Goal: Task Accomplishment & Management: Complete application form

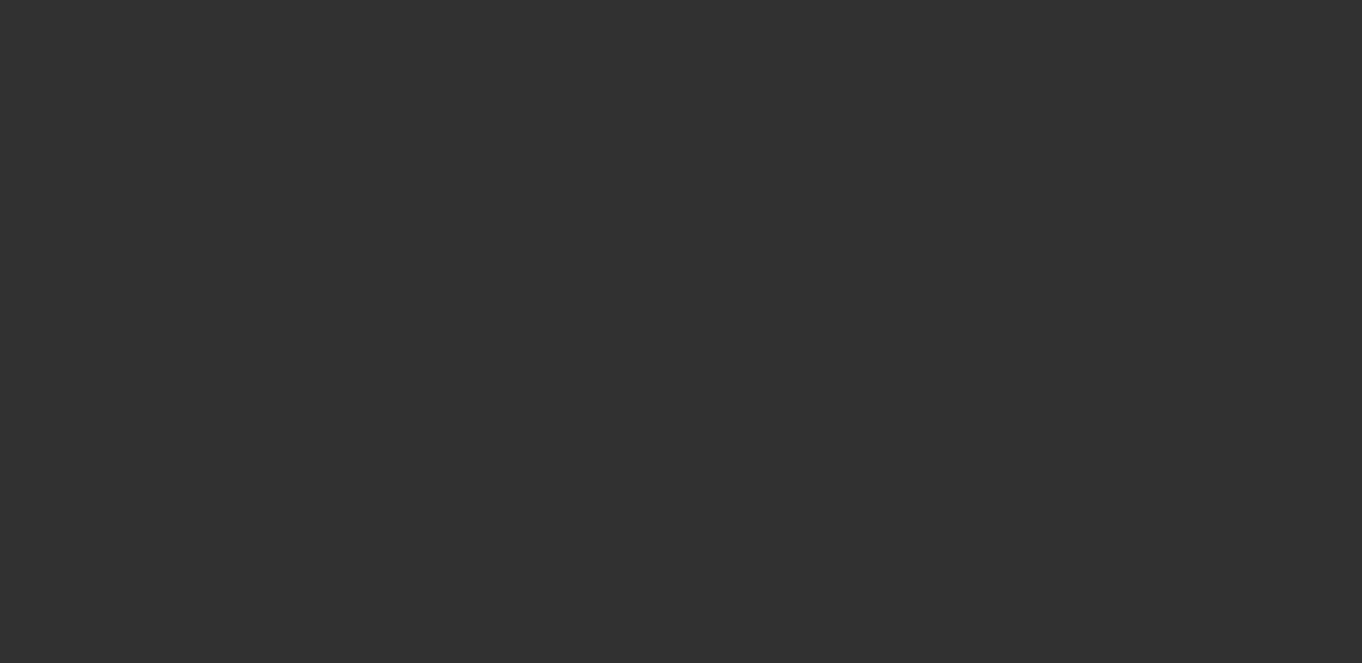
select select "3"
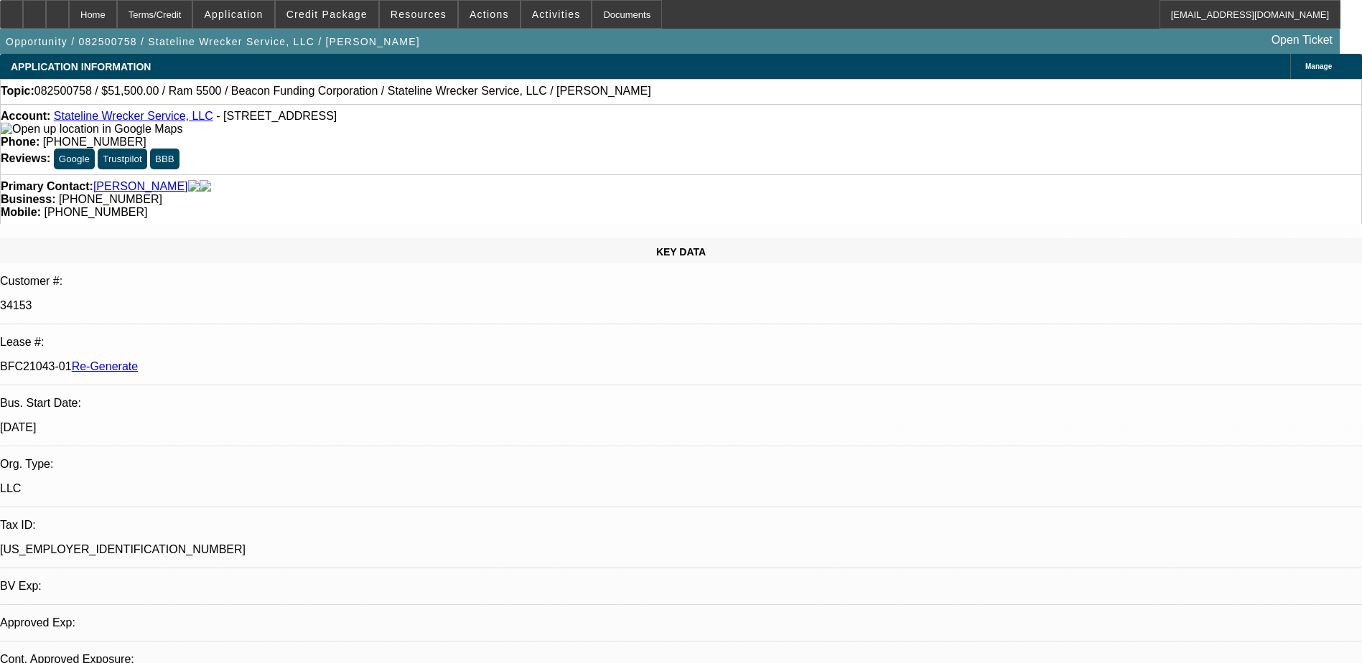
select select "0"
select select "2"
select select "0.1"
select select "1"
select select "2"
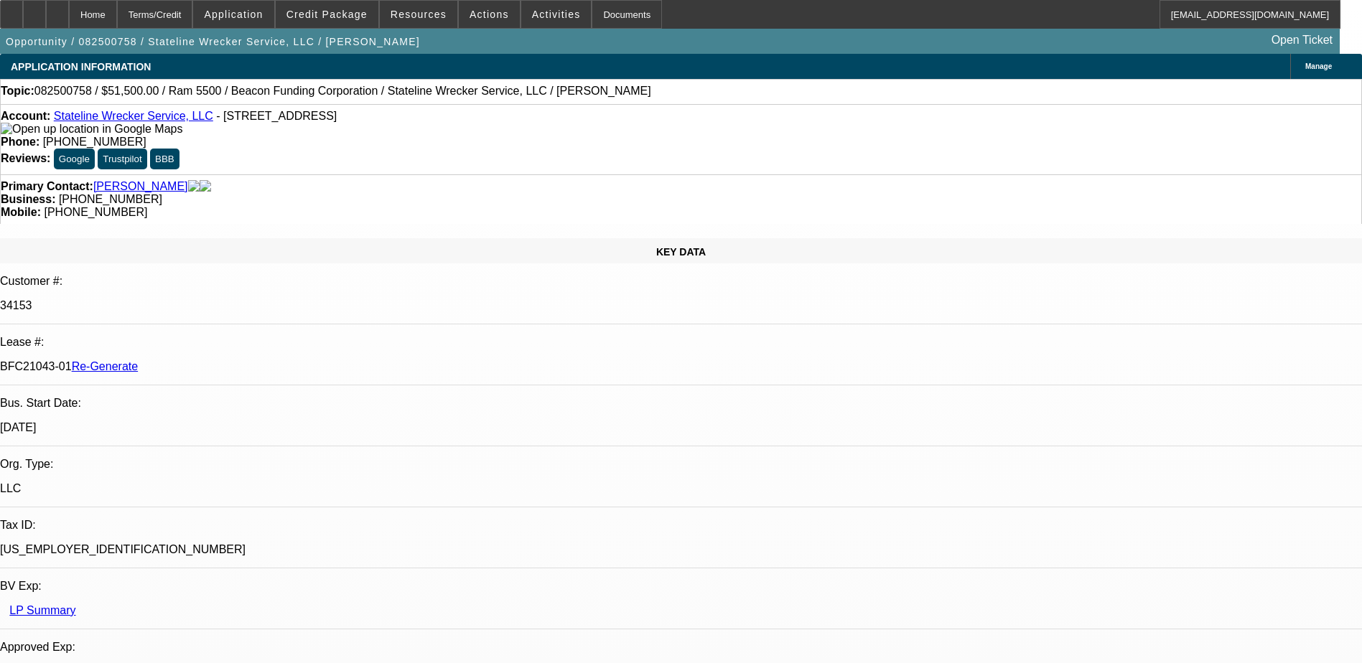
select select "4"
click at [532, 19] on span "Activities" at bounding box center [556, 14] width 49 height 11
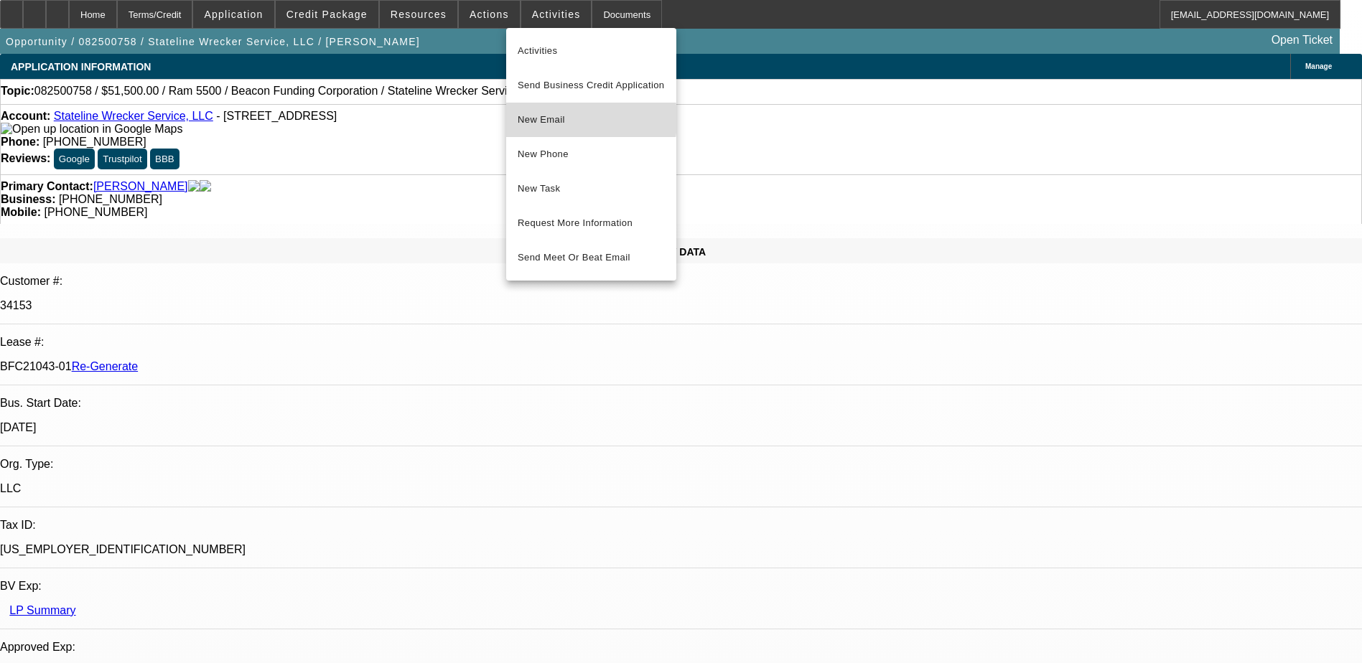
click at [546, 120] on span "New Email" at bounding box center [591, 119] width 147 height 17
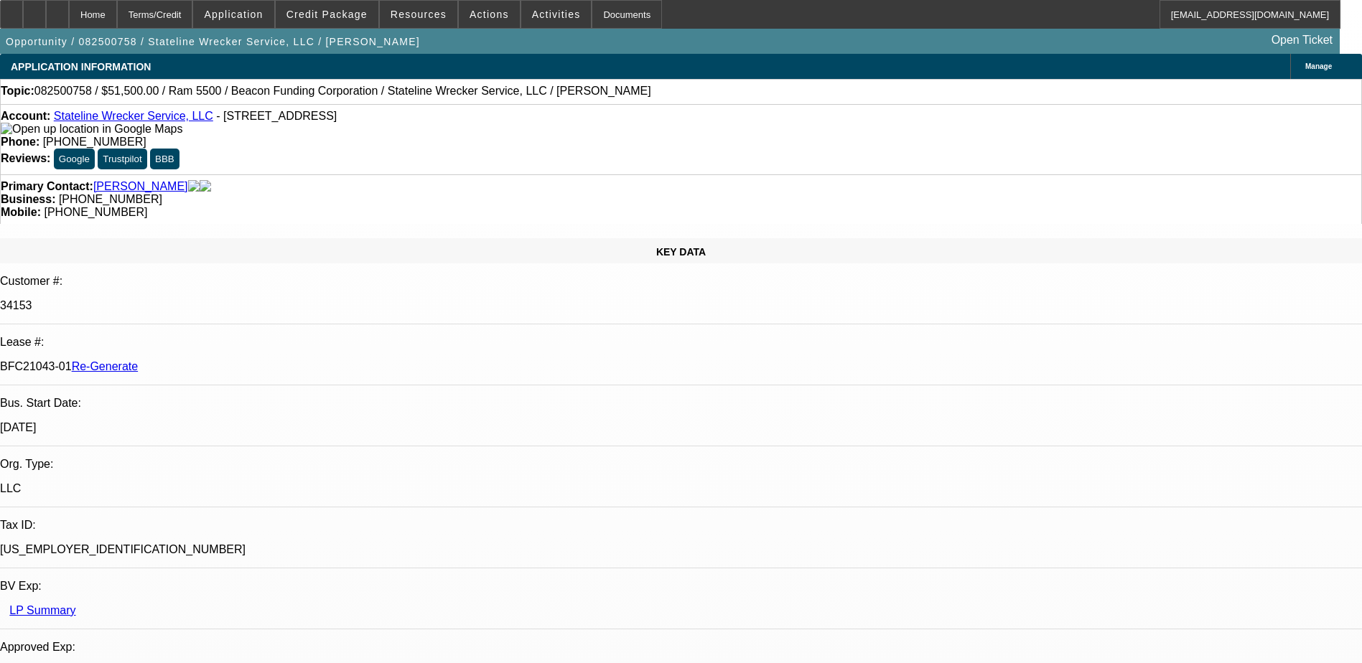
drag, startPoint x: 169, startPoint y: 245, endPoint x: 229, endPoint y: 248, distance: 59.6
click at [229, 360] on div "BFC21043-01 Re-Generate" at bounding box center [681, 366] width 1362 height 13
copy p "BFC21043-01"
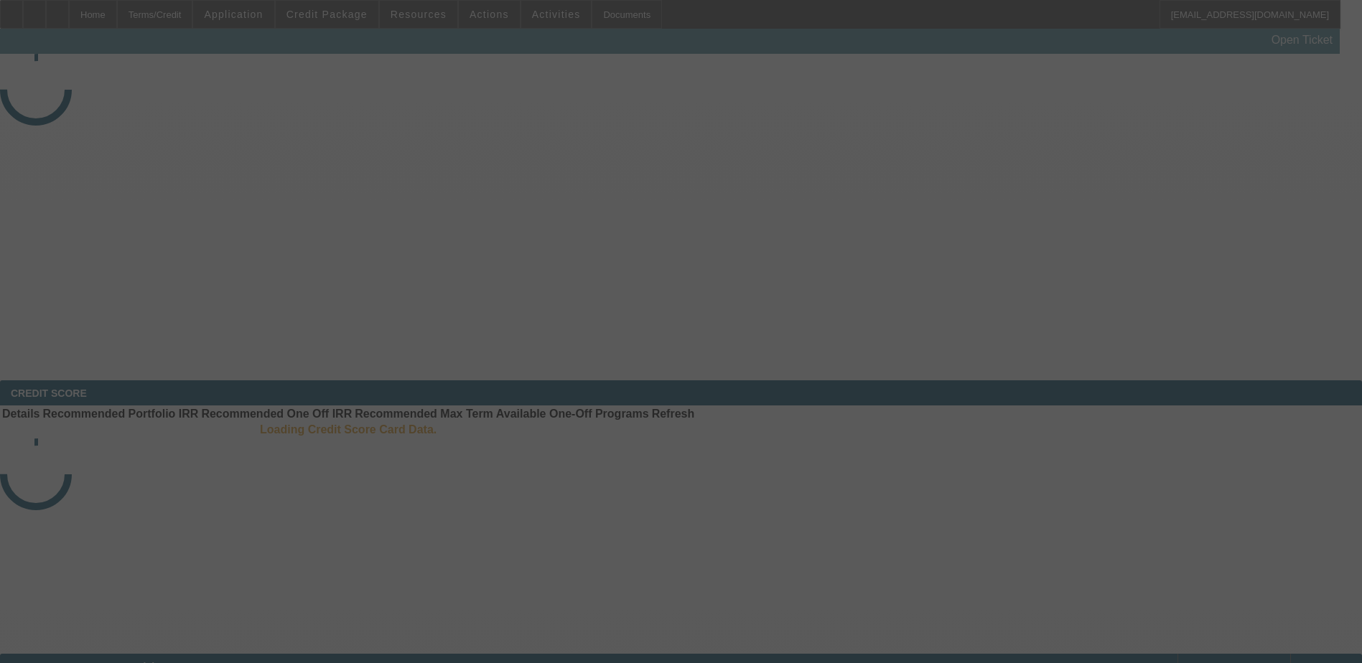
select select "3"
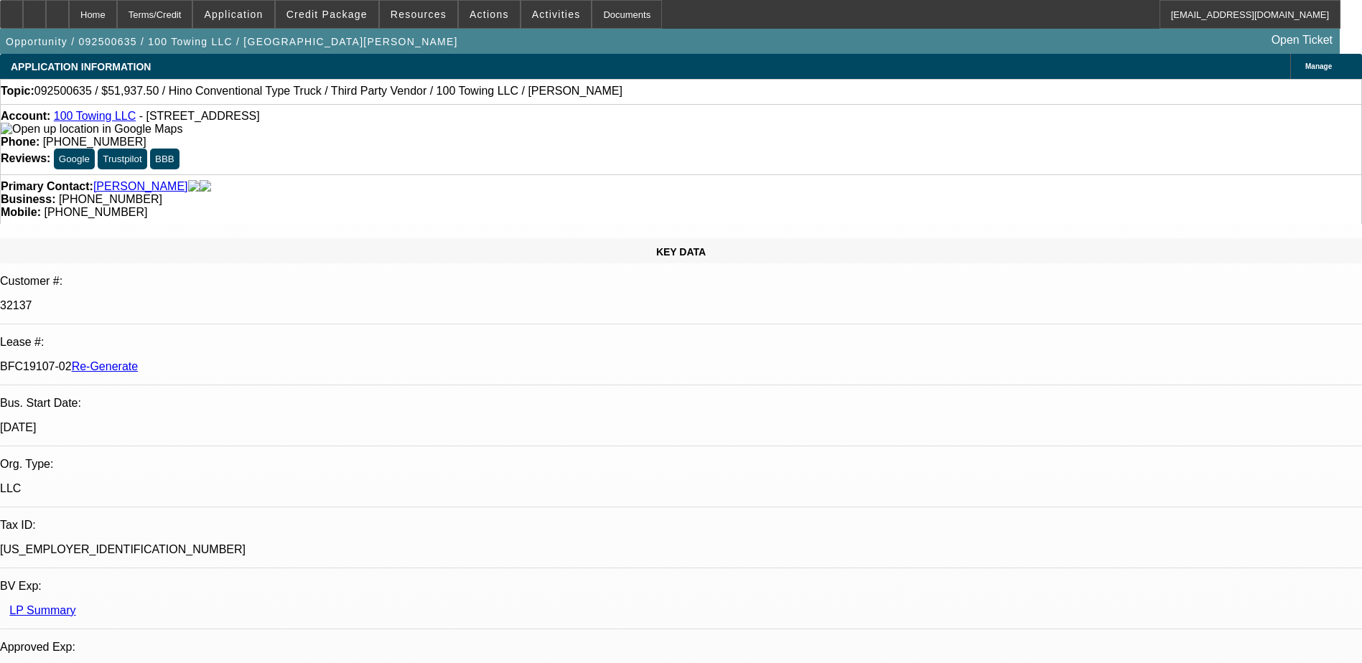
select select "0"
select select "2"
select select "0"
select select "1"
select select "2"
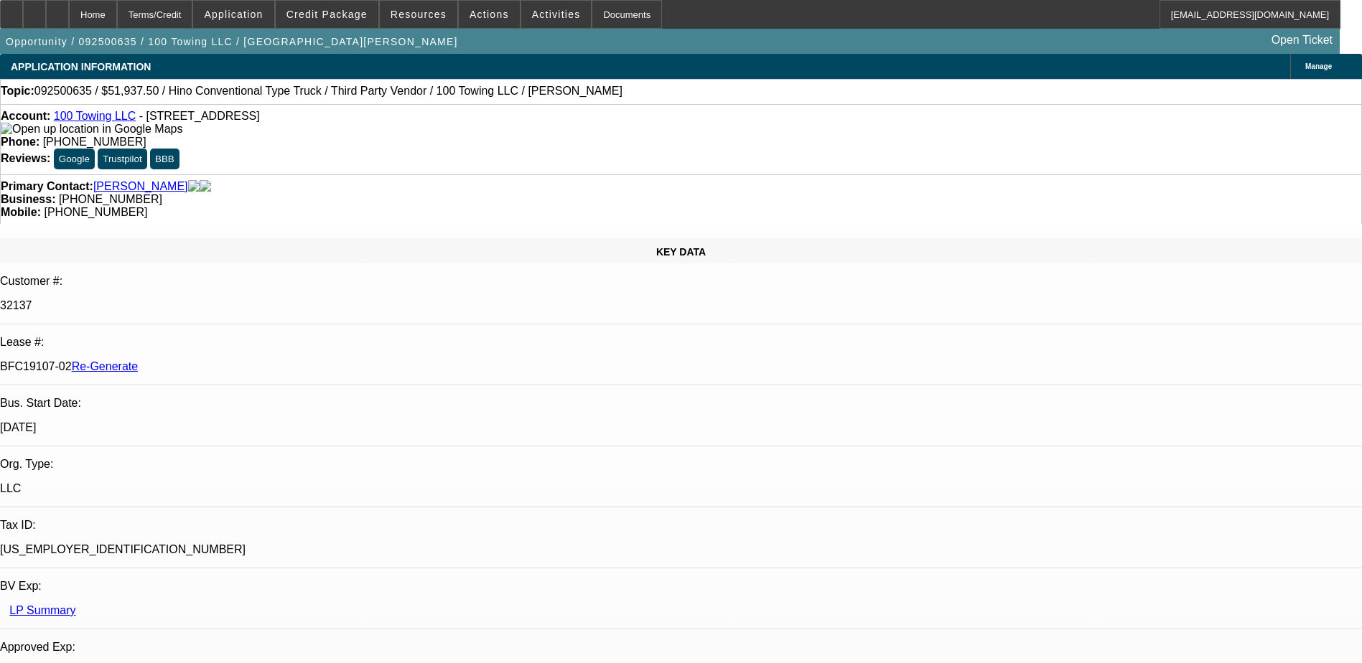
select select "6"
click at [532, 14] on span "Activities" at bounding box center [556, 14] width 49 height 11
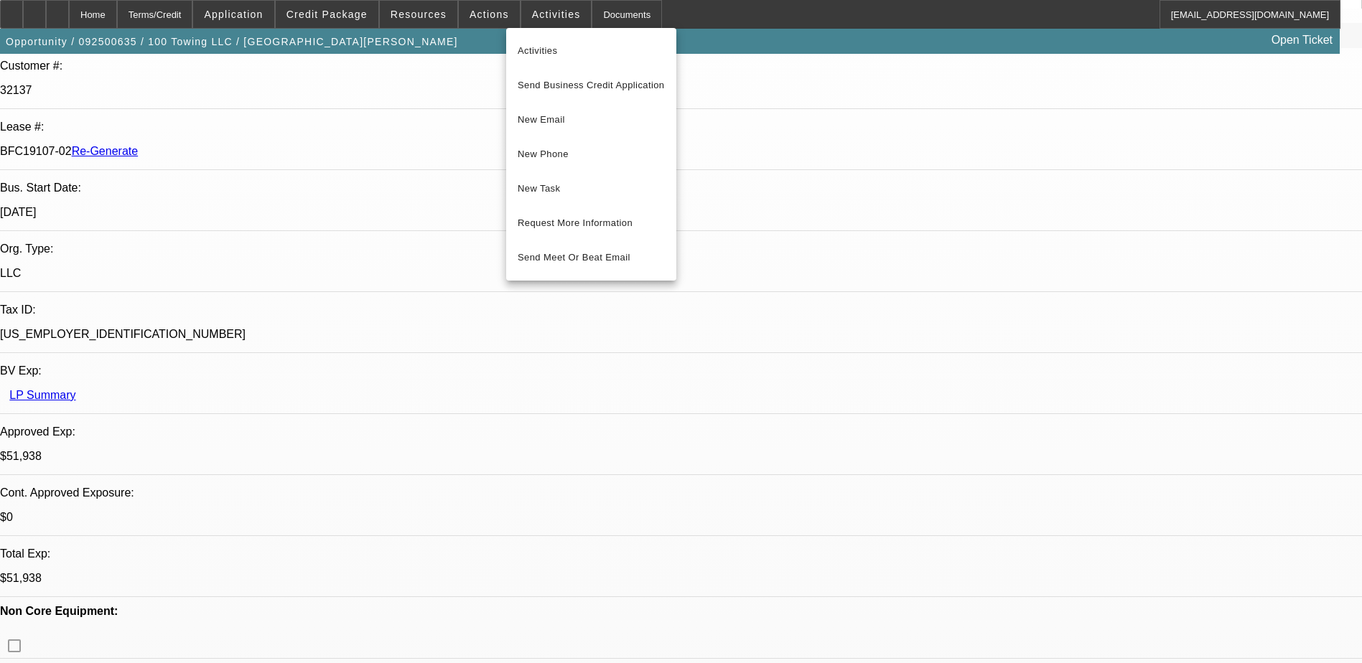
scroll to position [287, 0]
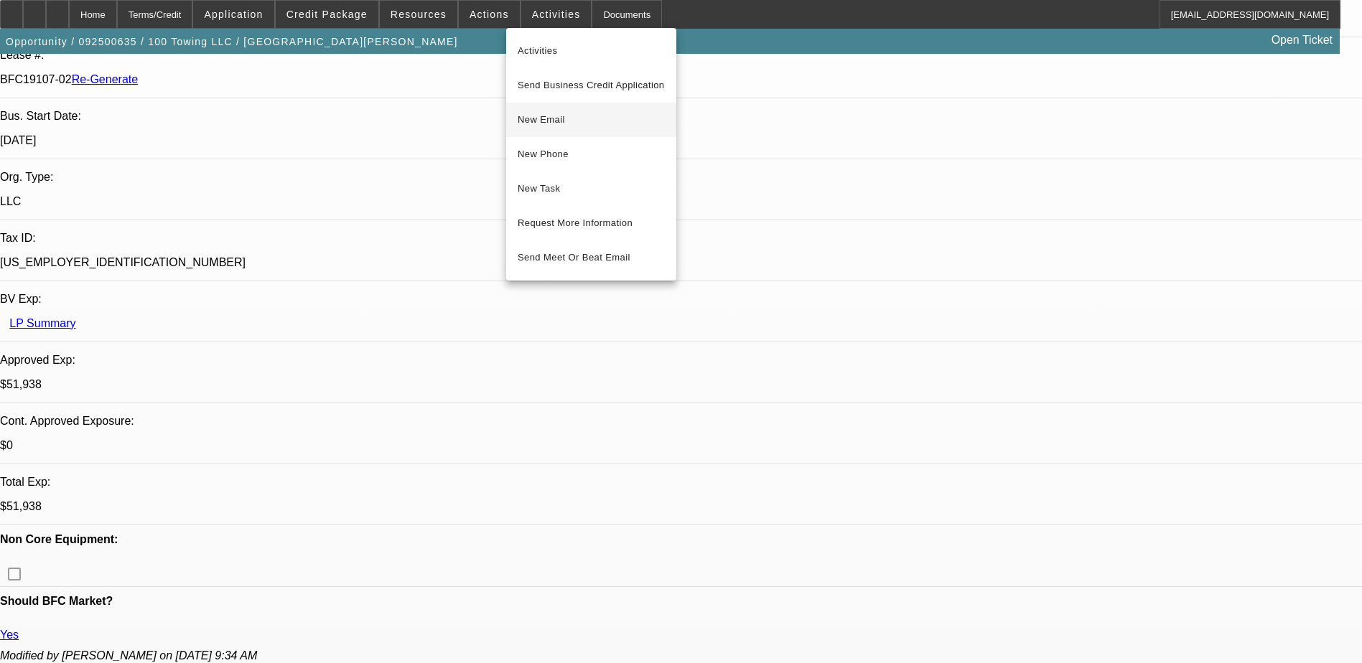
click at [539, 116] on span "New Email" at bounding box center [591, 119] width 147 height 17
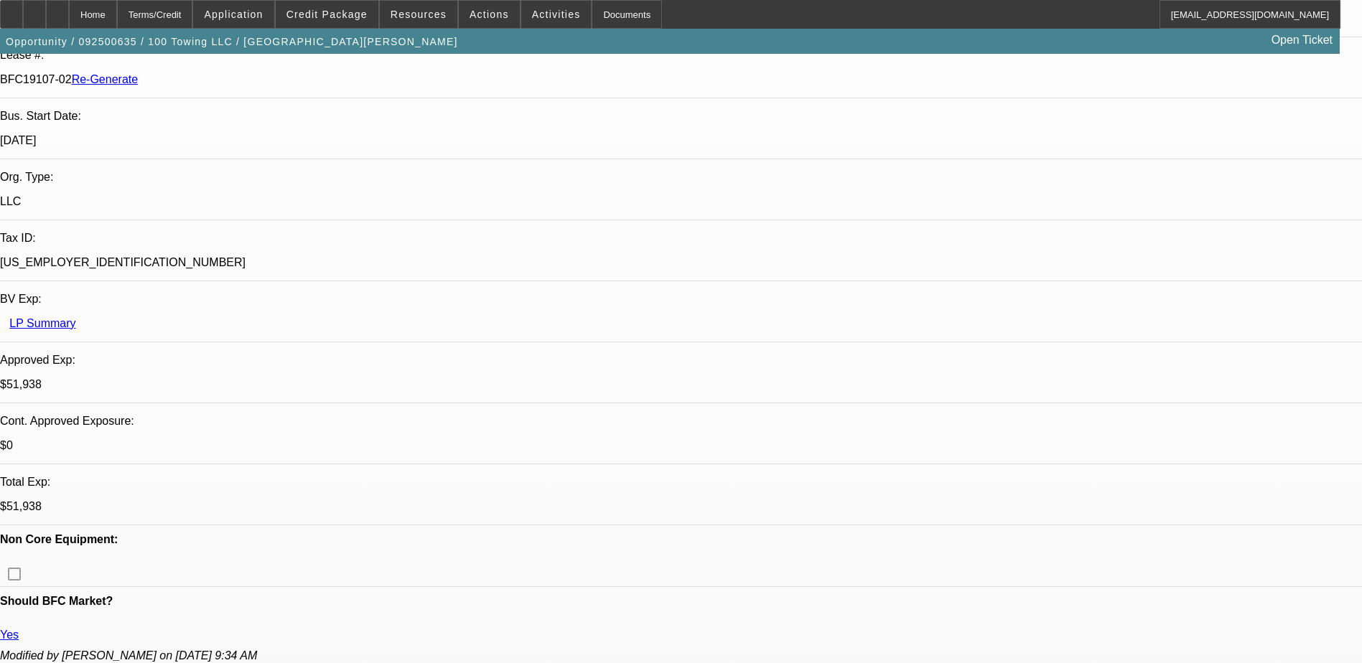
scroll to position [646, 0]
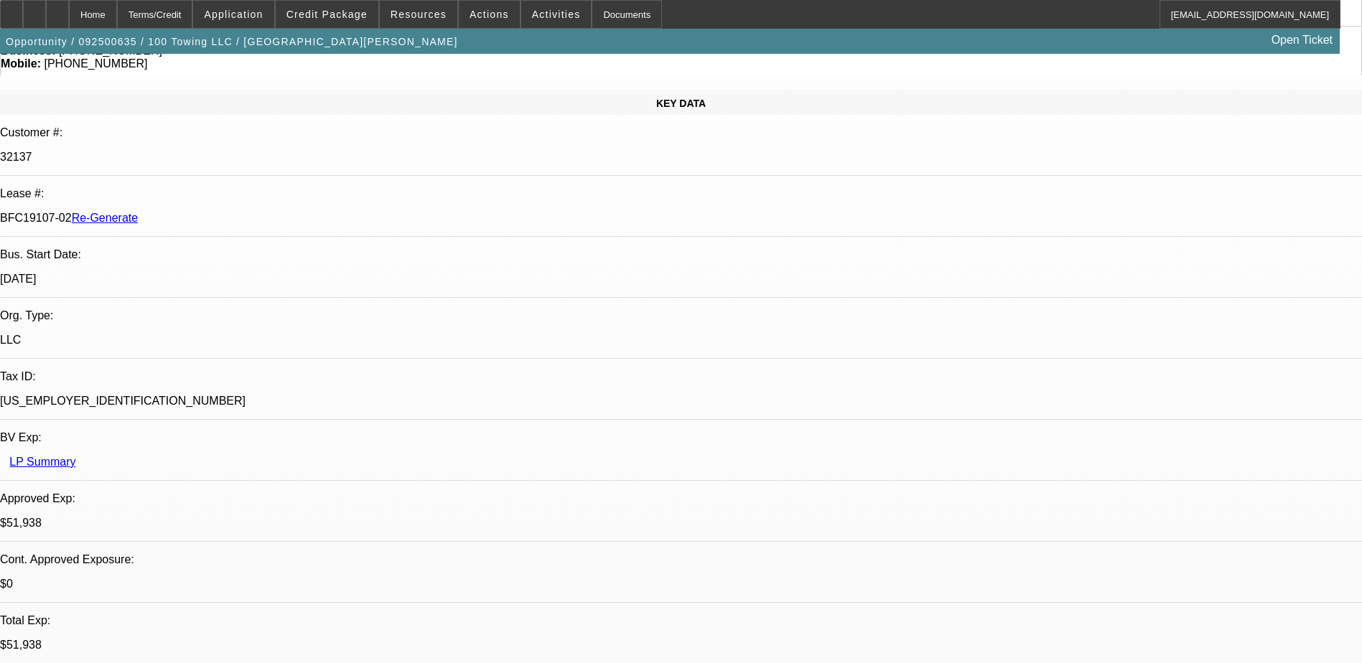
scroll to position [0, 0]
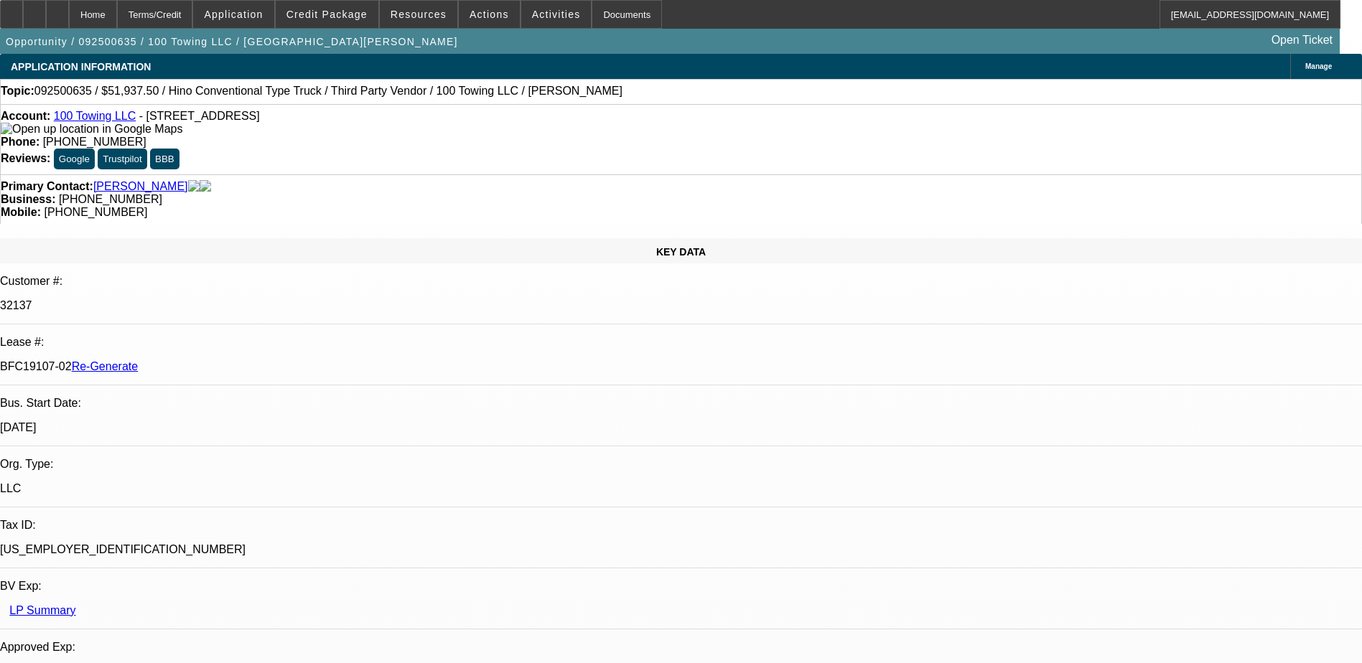
drag, startPoint x: 170, startPoint y: 244, endPoint x: 226, endPoint y: 243, distance: 56.0
click at [226, 360] on p "BFC19107-02 Re-Generate" at bounding box center [681, 366] width 1362 height 13
copy p "BFC19107-02"
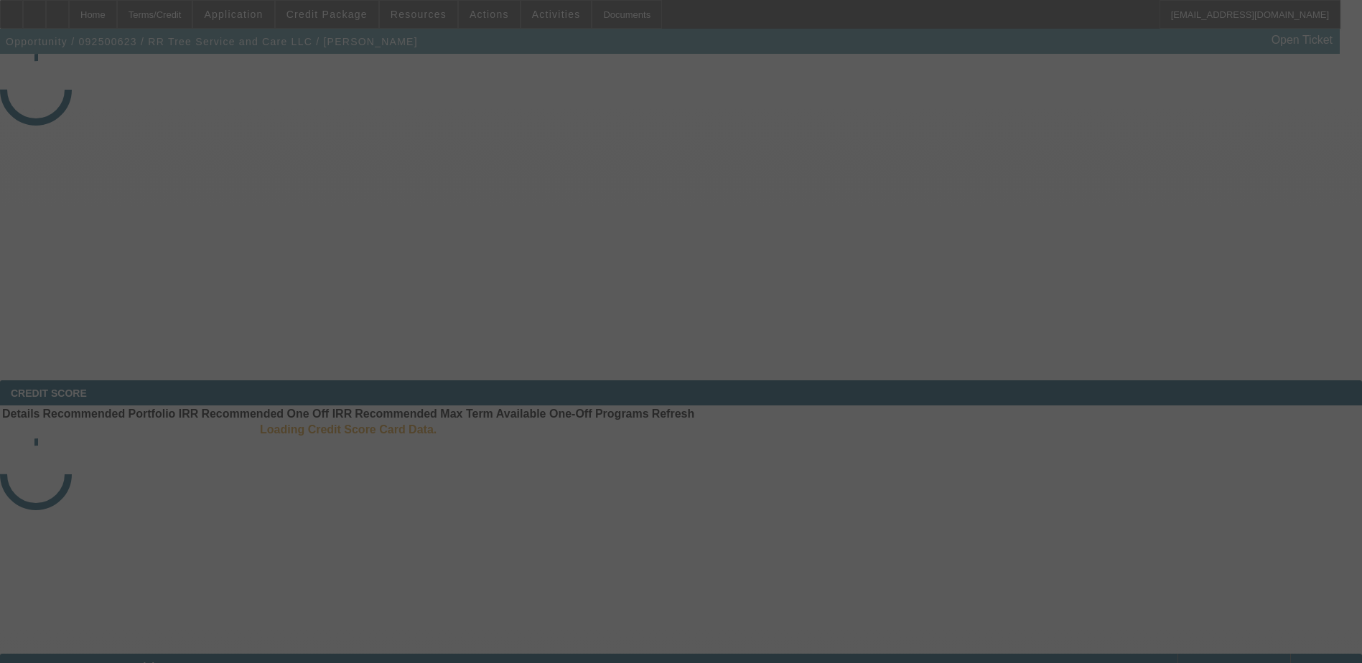
select select "3"
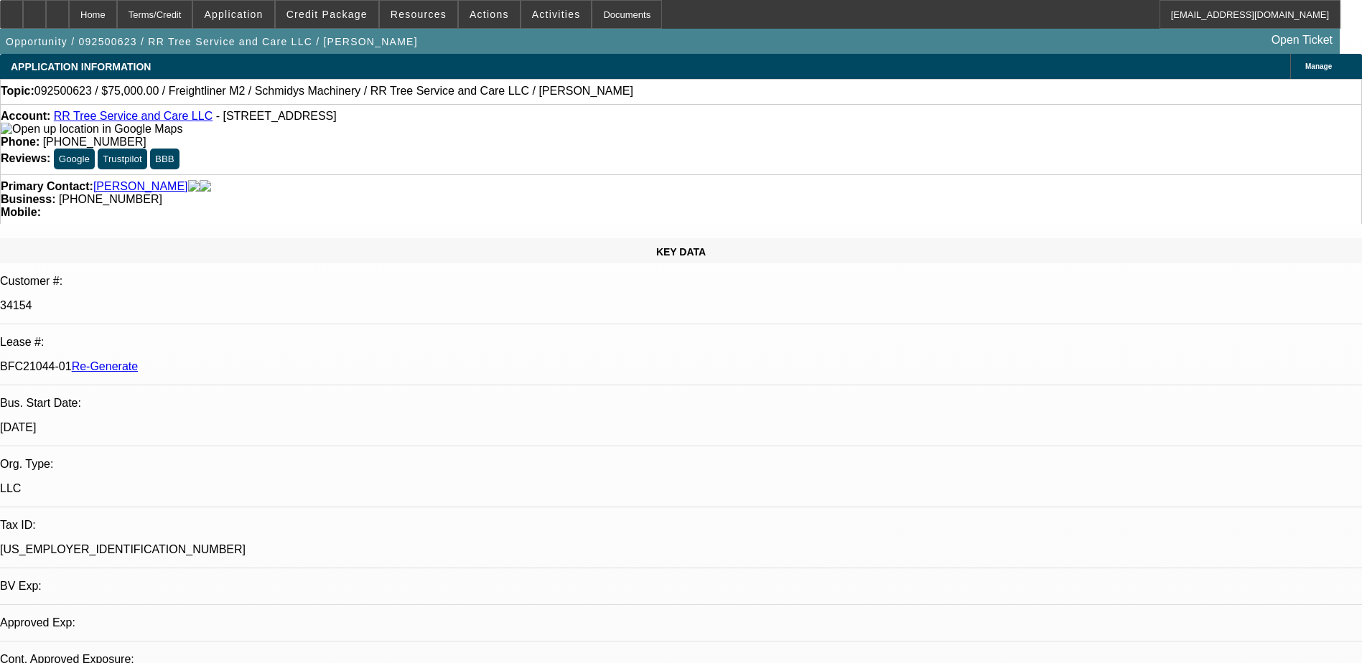
select select "0"
select select "1"
select select "3"
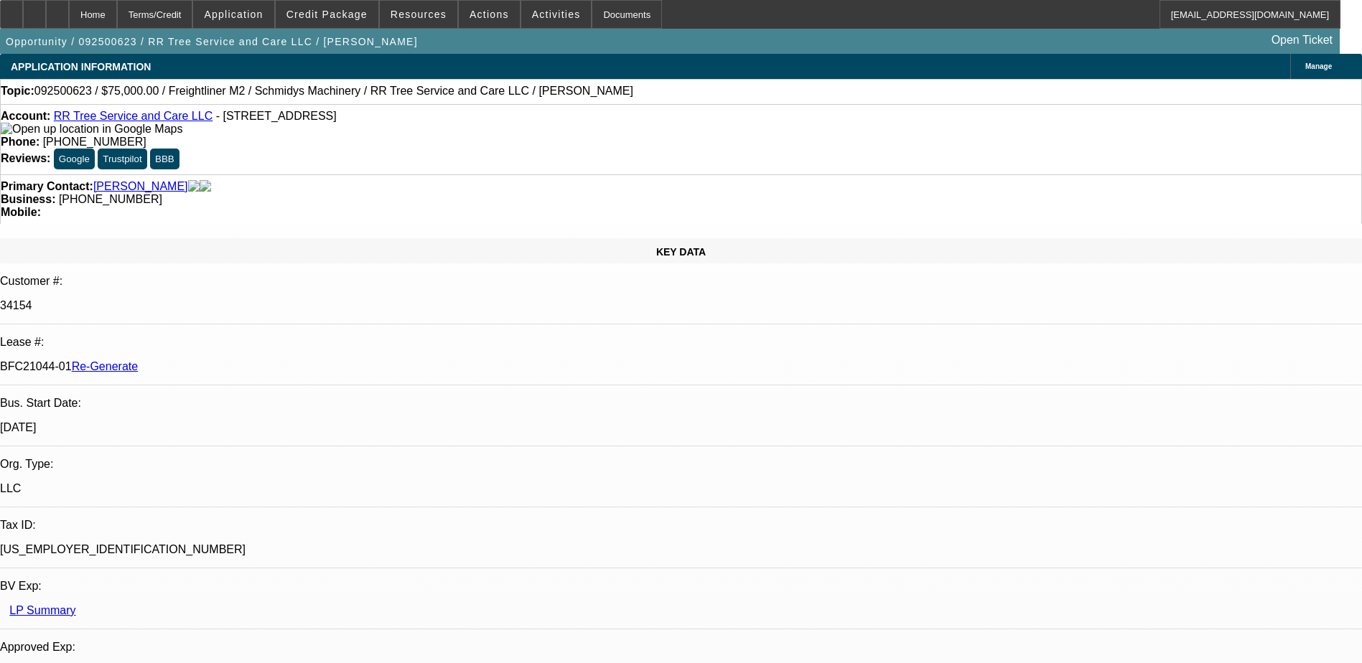
select select "6"
click at [536, 11] on span "Activities" at bounding box center [556, 14] width 49 height 11
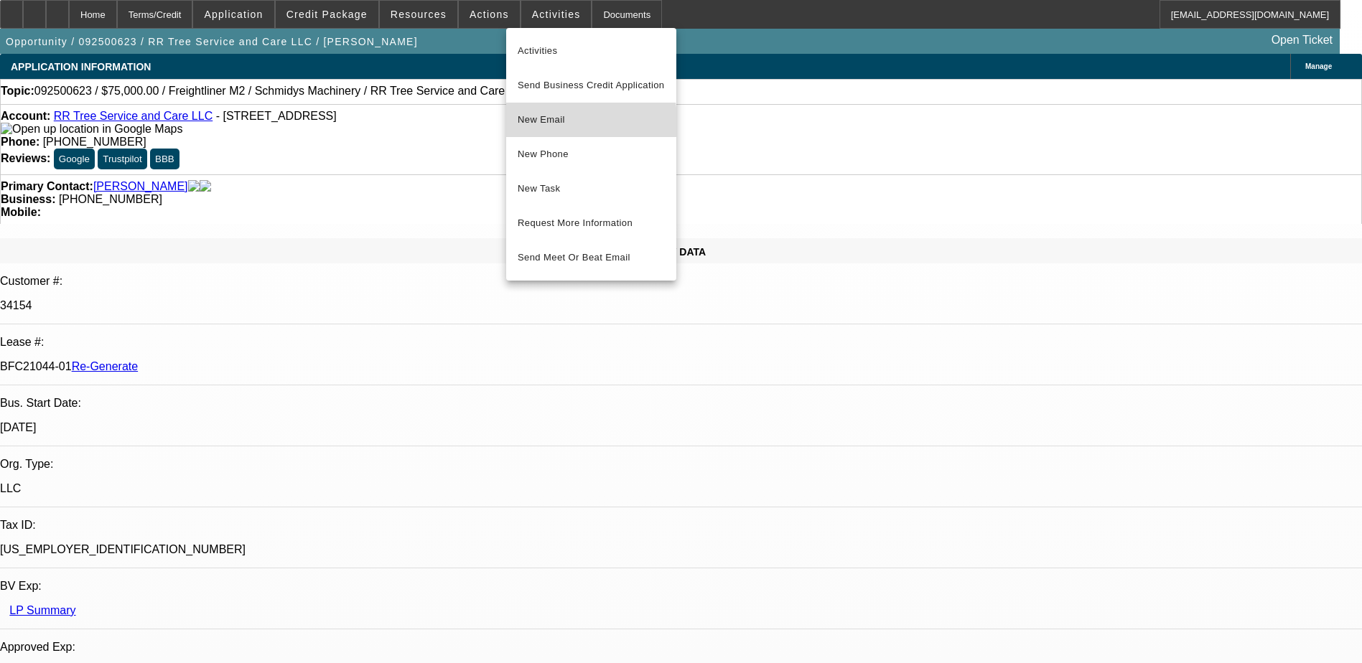
click at [564, 124] on span "New Email" at bounding box center [591, 119] width 147 height 17
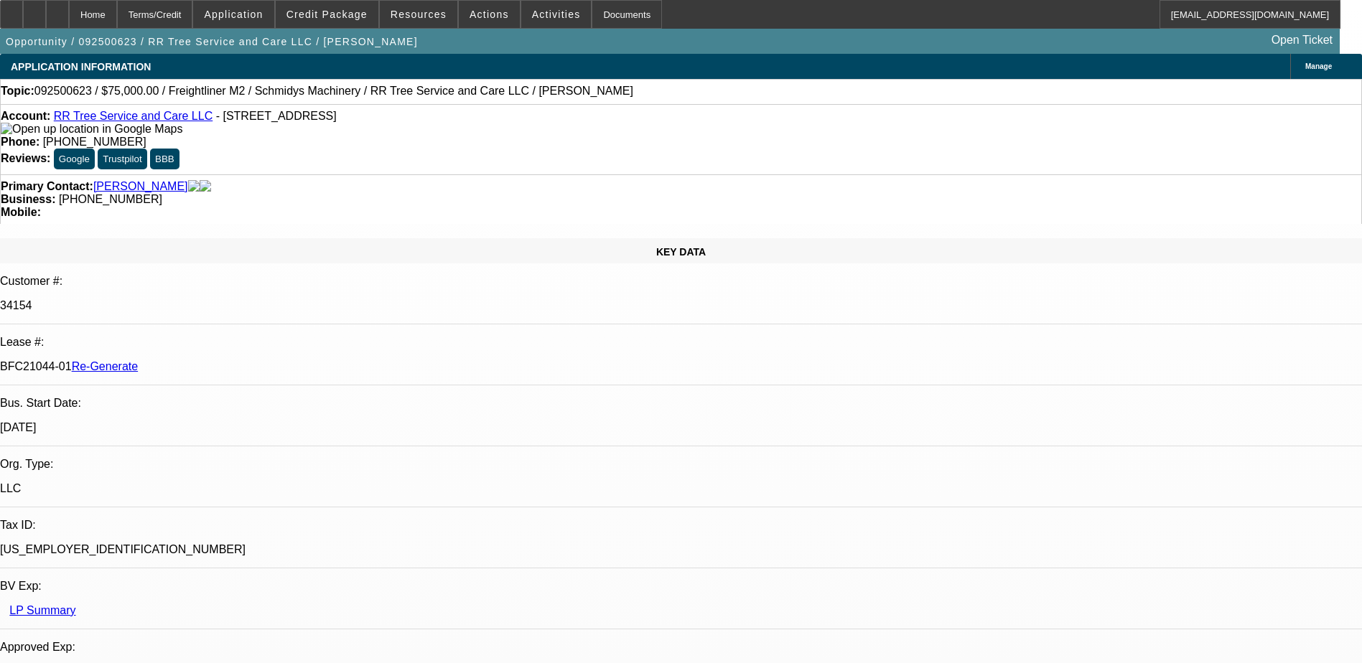
drag, startPoint x: 172, startPoint y: 245, endPoint x: 227, endPoint y: 244, distance: 55.3
click at [227, 360] on p "BFC21044-01 Re-Generate" at bounding box center [681, 366] width 1362 height 13
copy p "BFC21044-01"
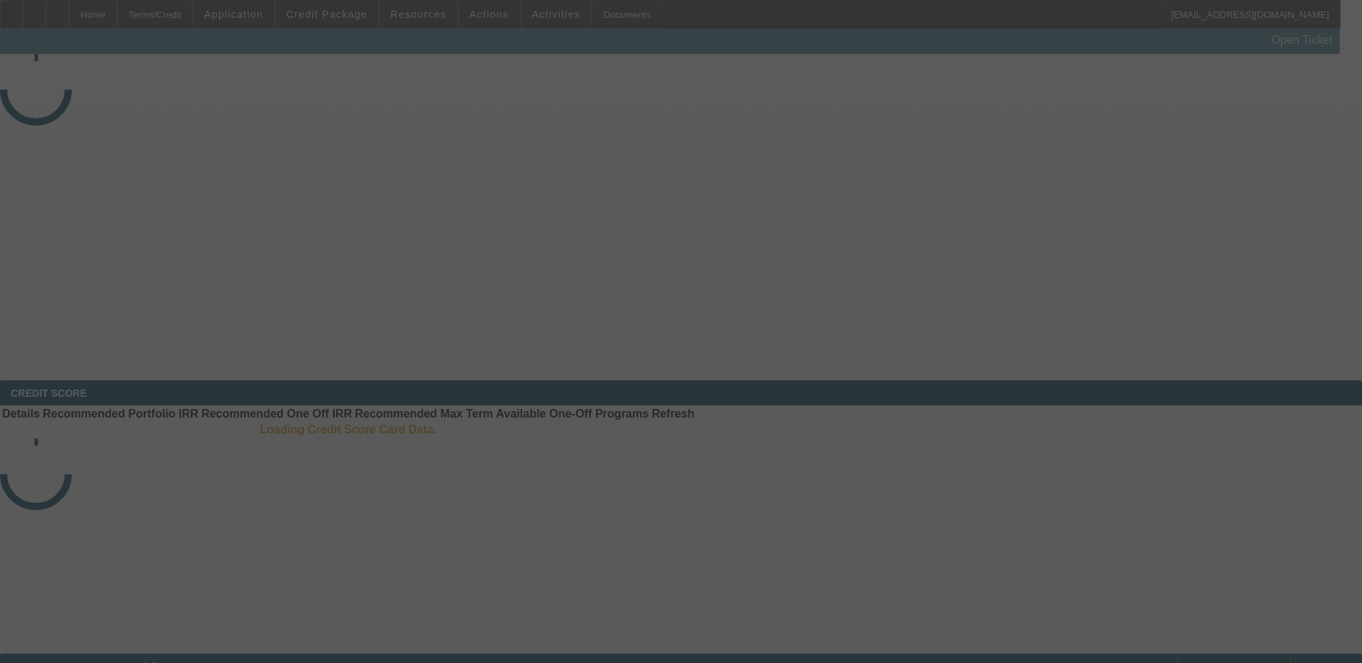
select select "4"
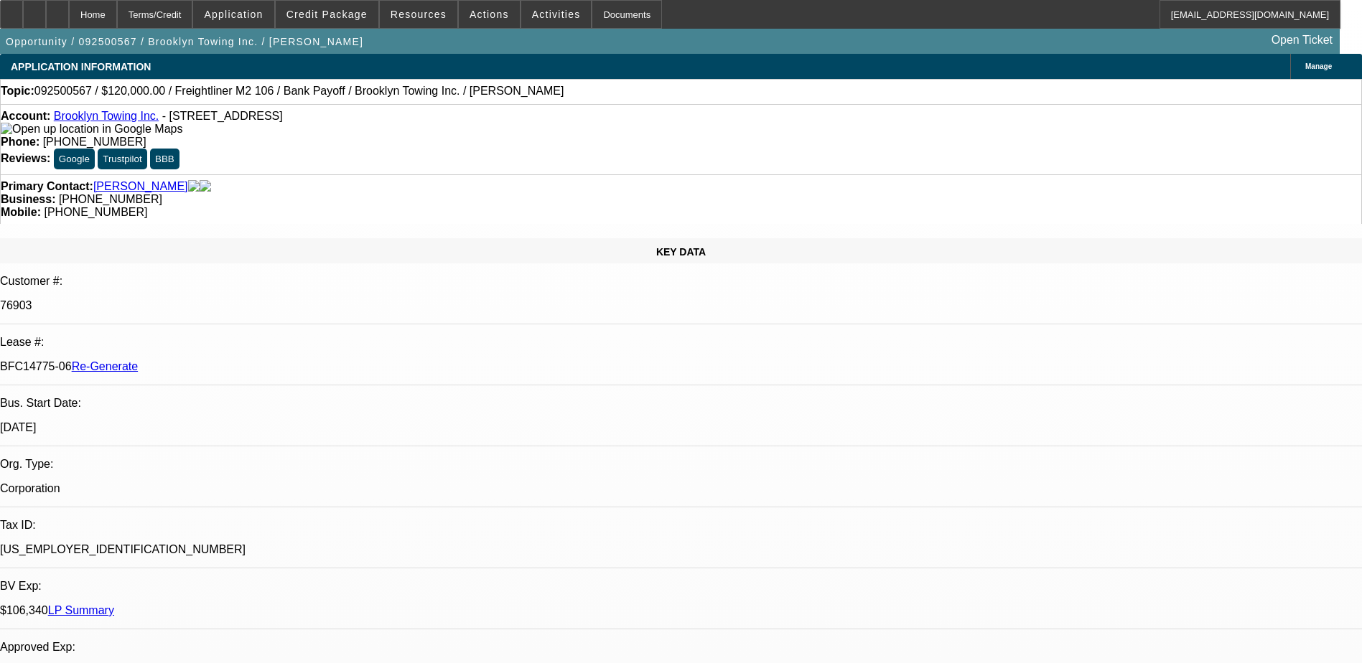
select select "0"
select select "1"
select select "2"
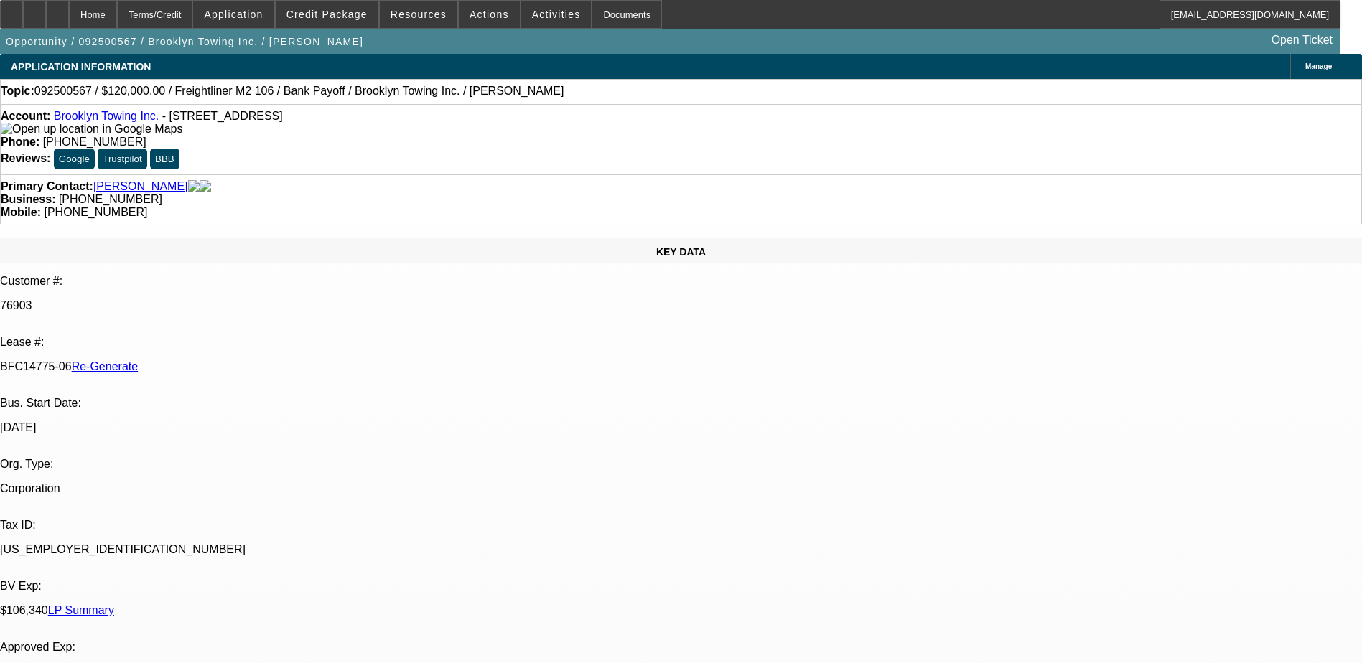
select select "6"
drag, startPoint x: 792, startPoint y: 155, endPoint x: 720, endPoint y: 163, distance: 72.2
click at [720, 206] on div "Mobile: (917) 577-1203" at bounding box center [681, 212] width 1360 height 13
copy span "(917) 577-1203"
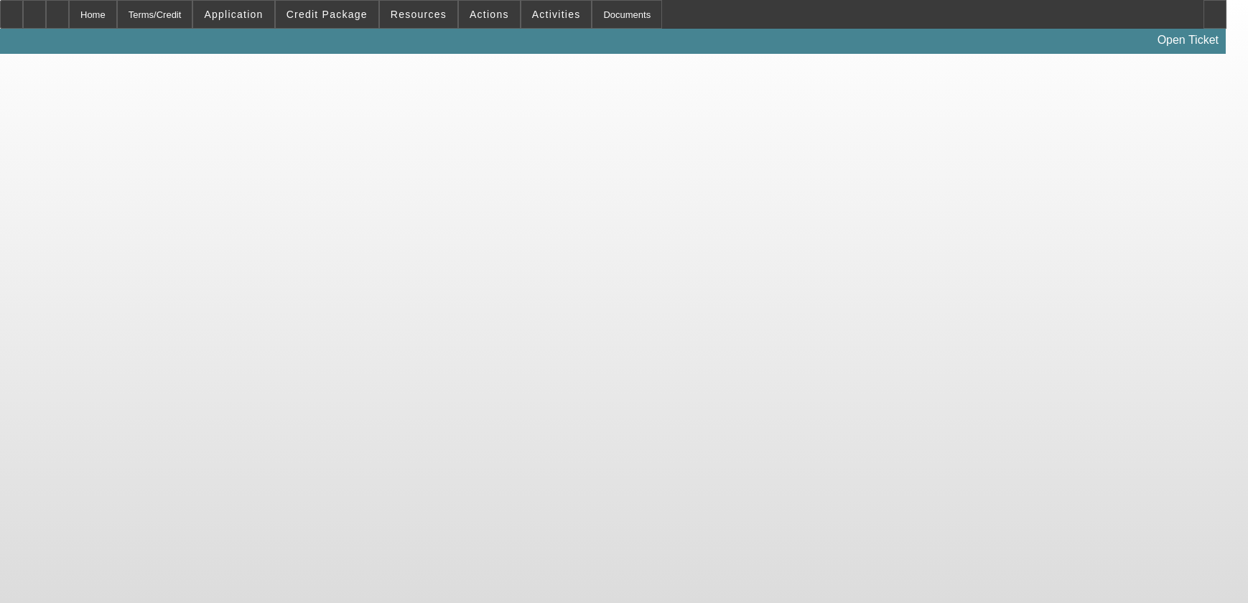
select select "3"
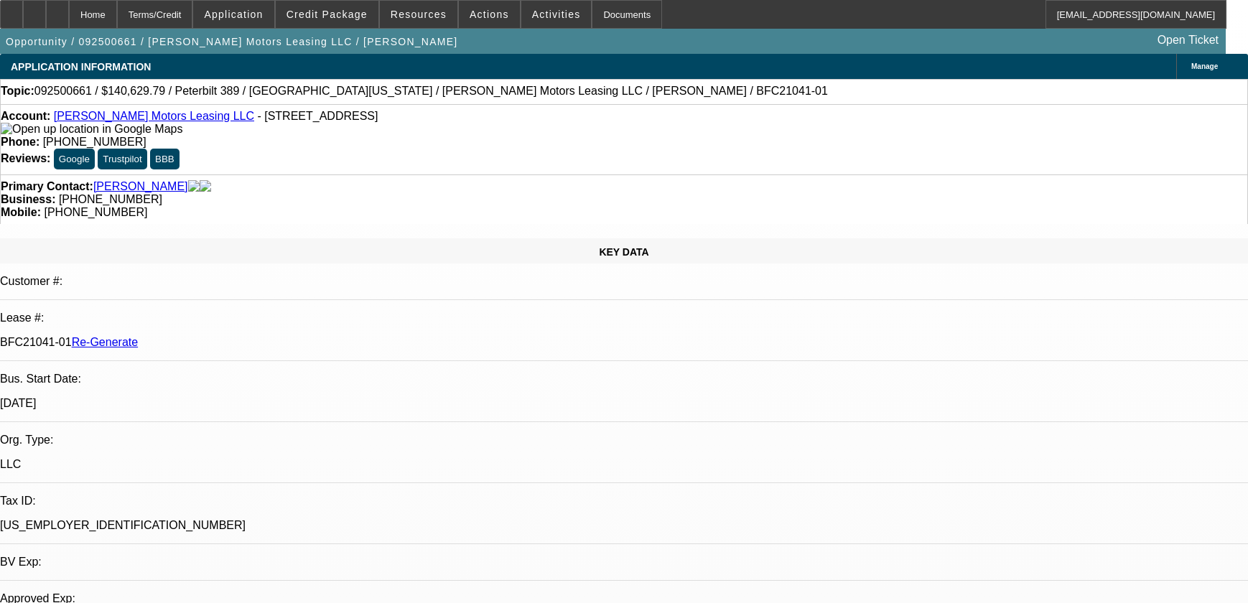
select select "0"
select select "2"
select select "0"
select select "6"
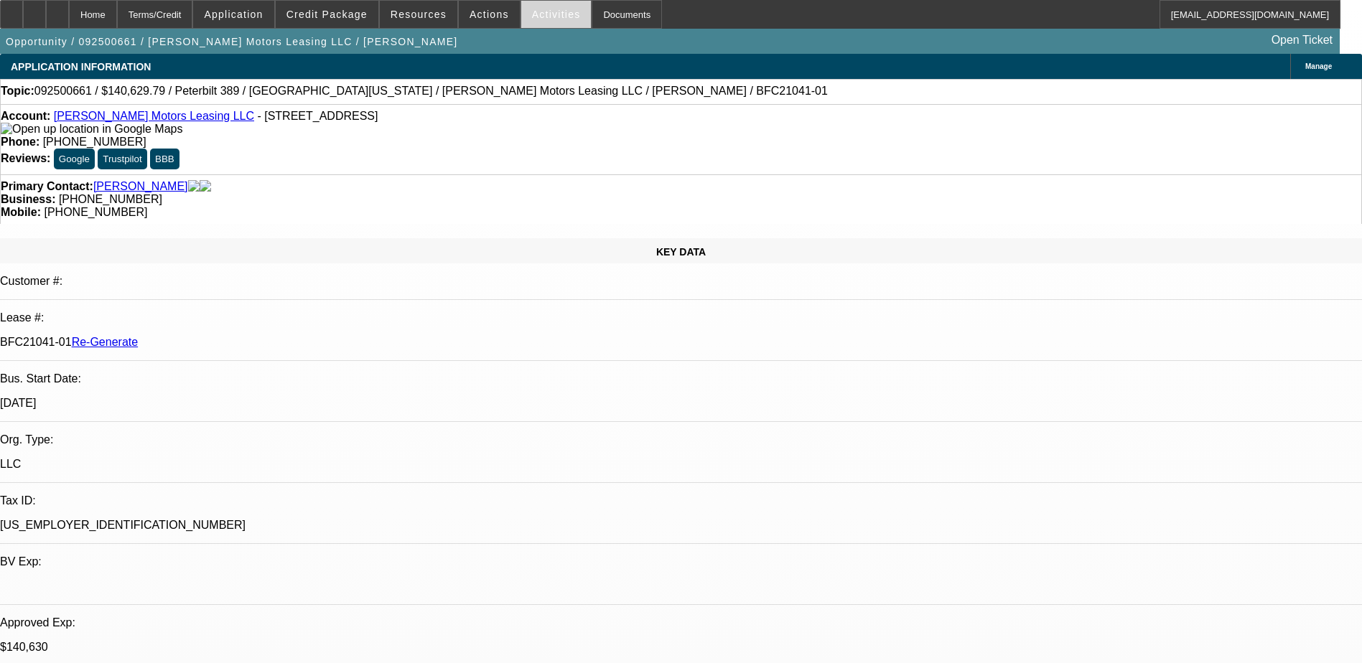
click at [532, 10] on span "Activities" at bounding box center [556, 14] width 49 height 11
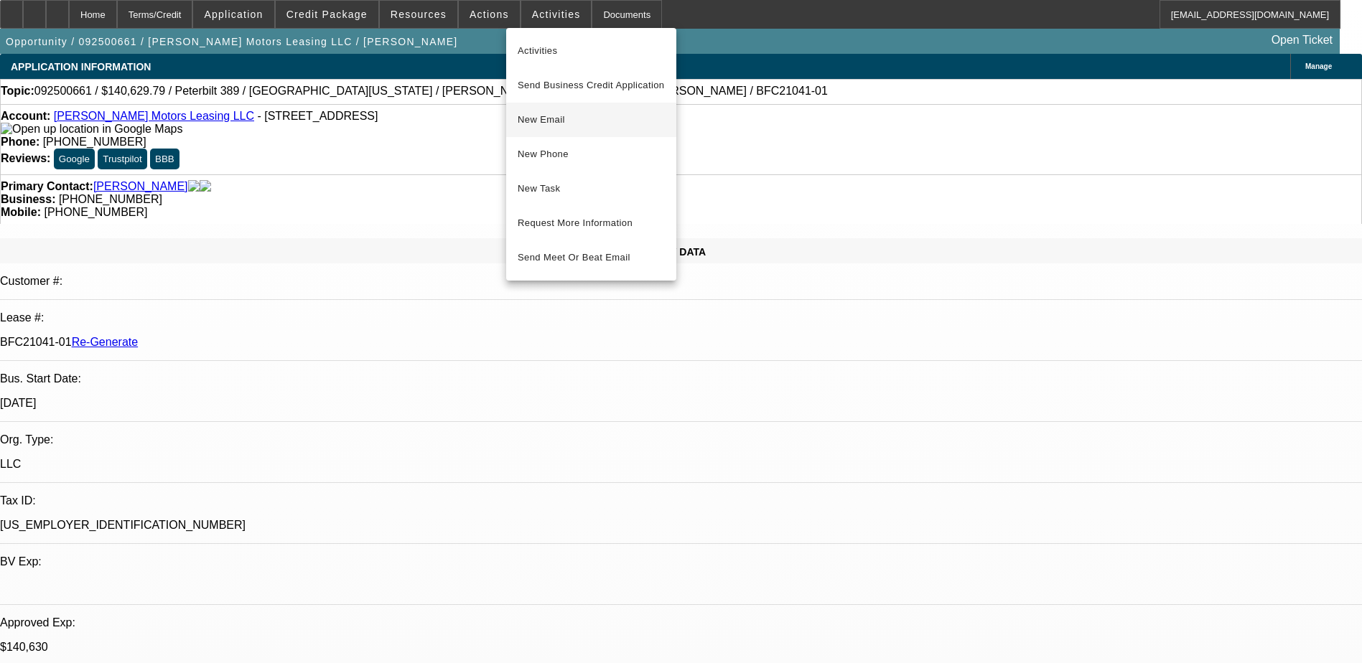
click at [553, 115] on span "New Email" at bounding box center [591, 119] width 147 height 17
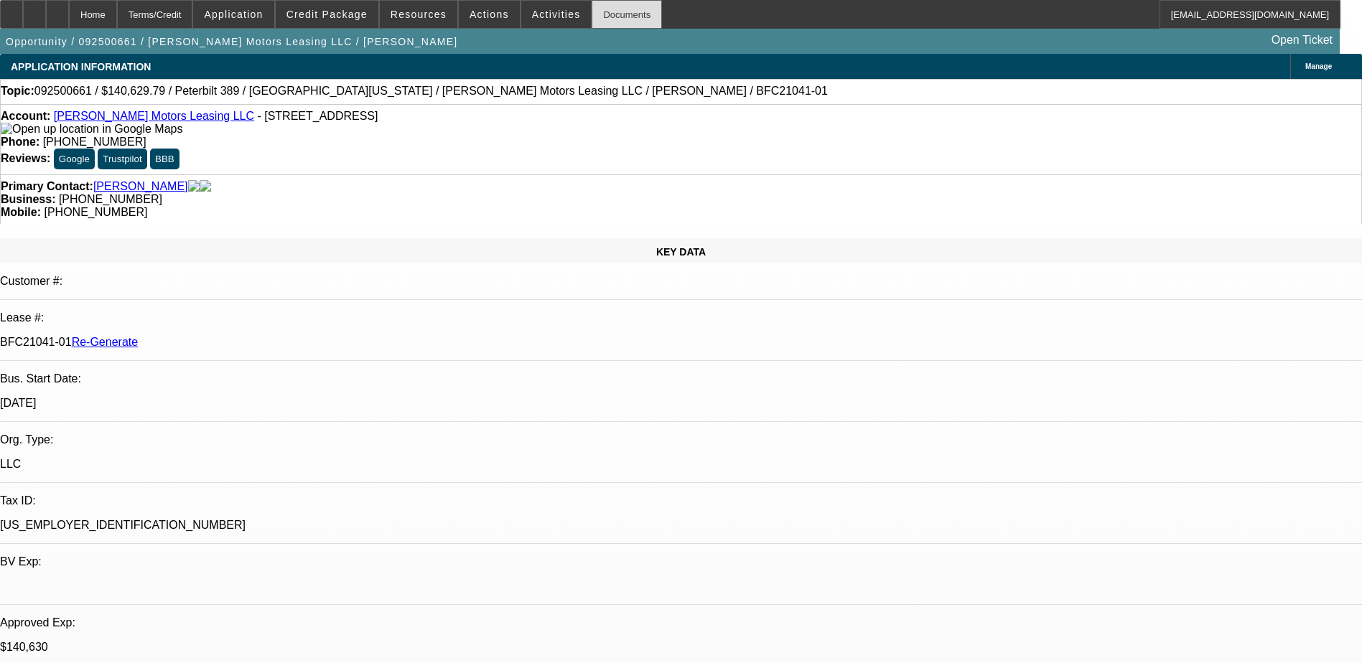
click at [594, 15] on div "Documents" at bounding box center [626, 14] width 70 height 29
drag, startPoint x: 165, startPoint y: 243, endPoint x: 225, endPoint y: 249, distance: 60.6
click at [225, 336] on div "BFC21041-01 Re-Generate" at bounding box center [681, 342] width 1362 height 13
copy p "BFC21041-01"
click at [532, 12] on span "Activities" at bounding box center [556, 14] width 49 height 11
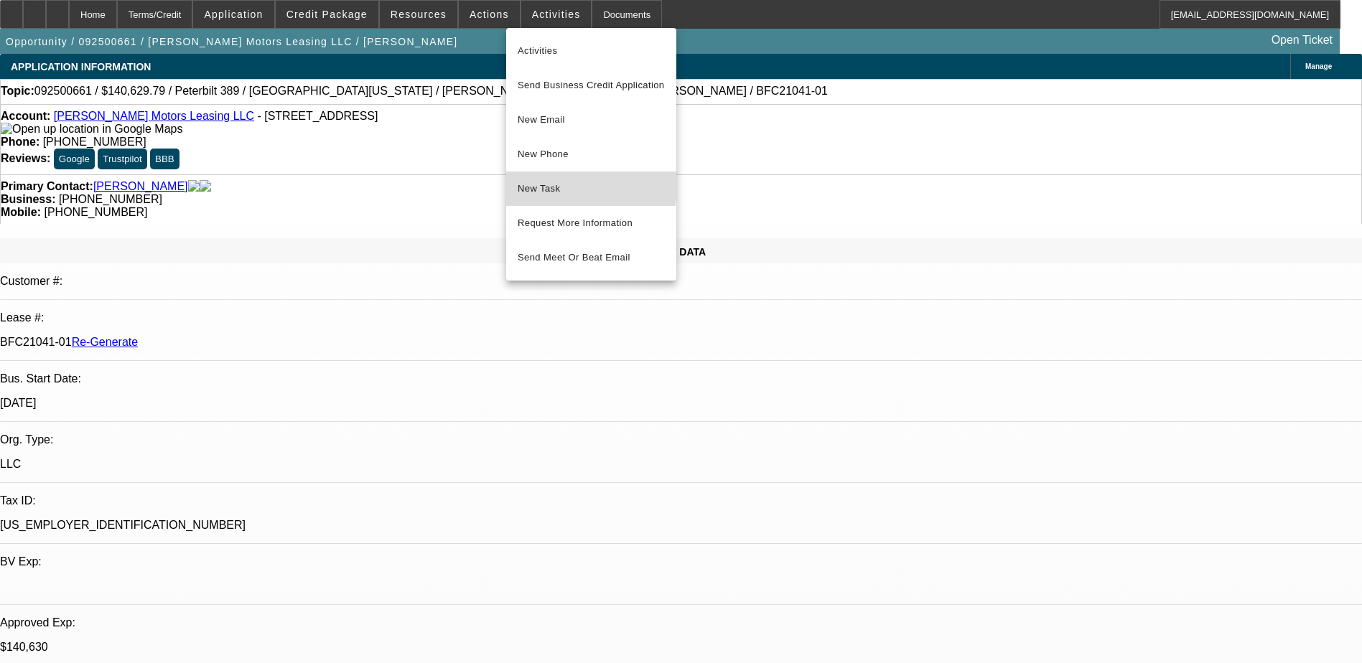
click at [556, 185] on span "New Task" at bounding box center [591, 188] width 147 height 17
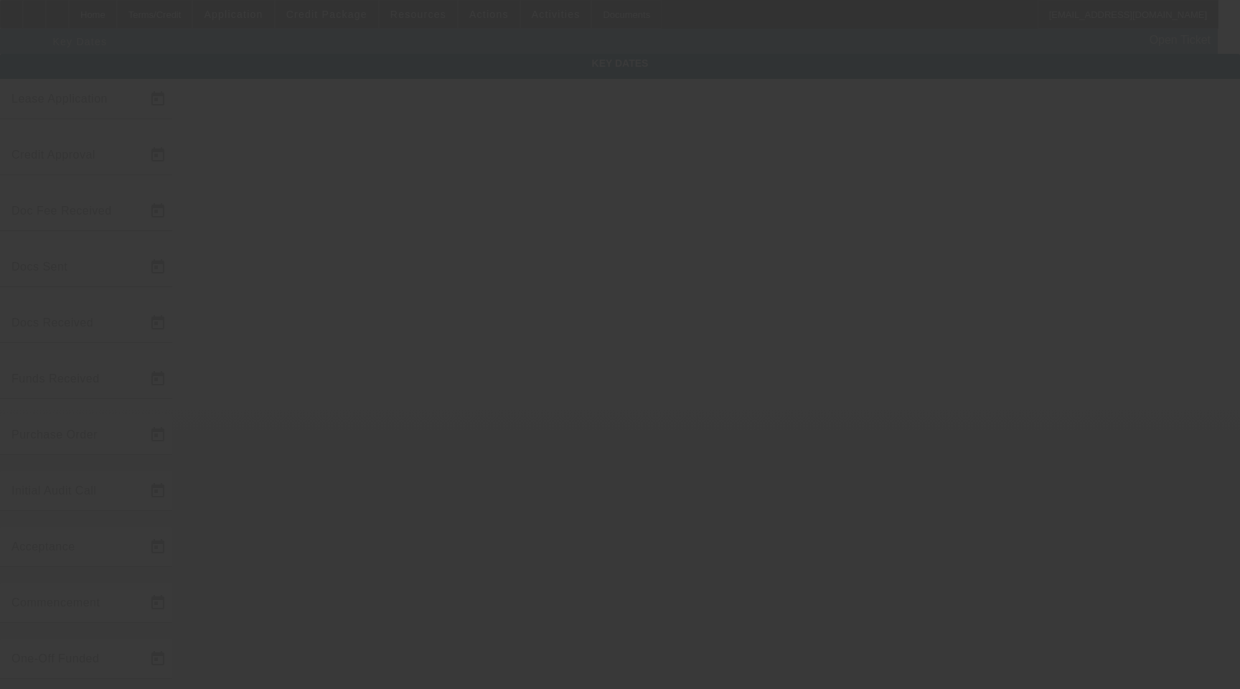
type input "[DATE]"
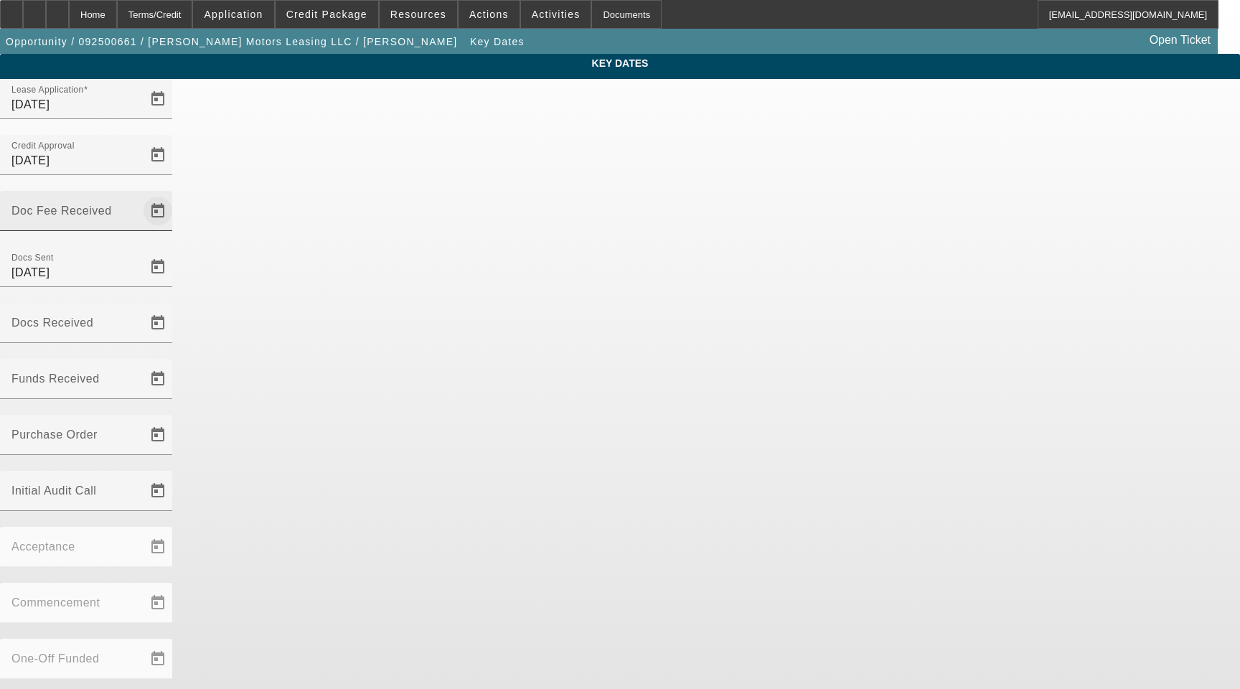
click at [175, 194] on span "Open calendar" at bounding box center [158, 211] width 34 height 34
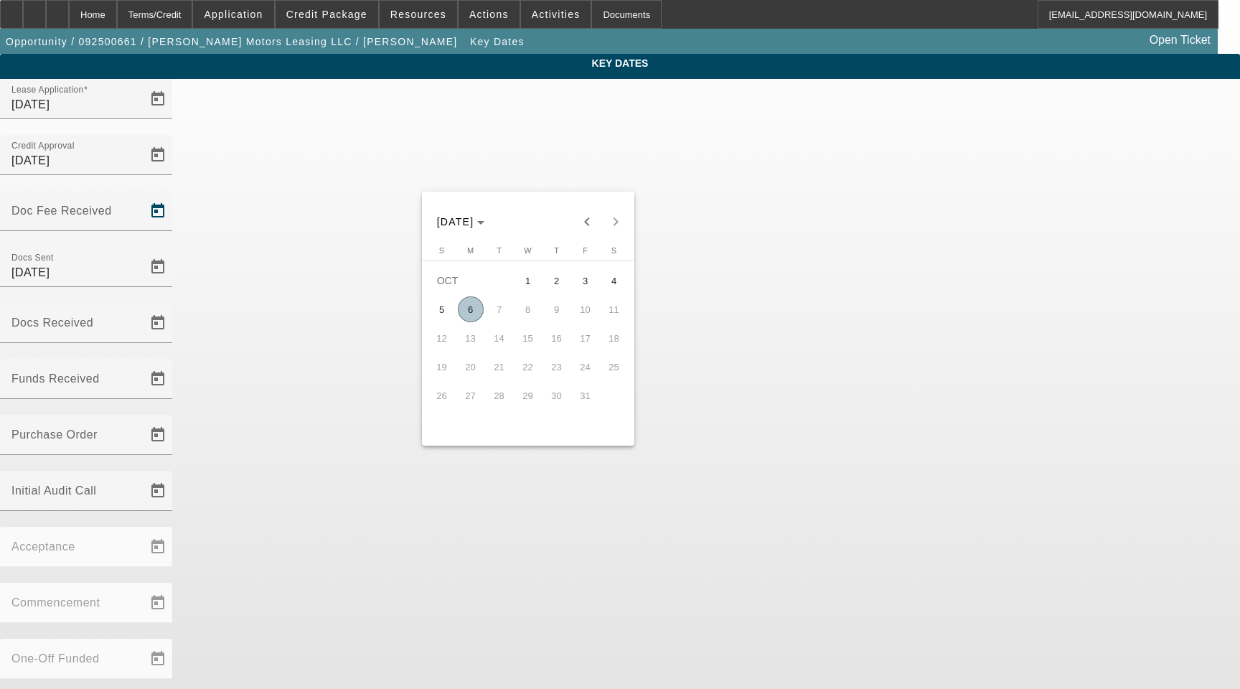
click at [472, 309] on span "6" at bounding box center [471, 309] width 26 height 26
type input "[DATE]"
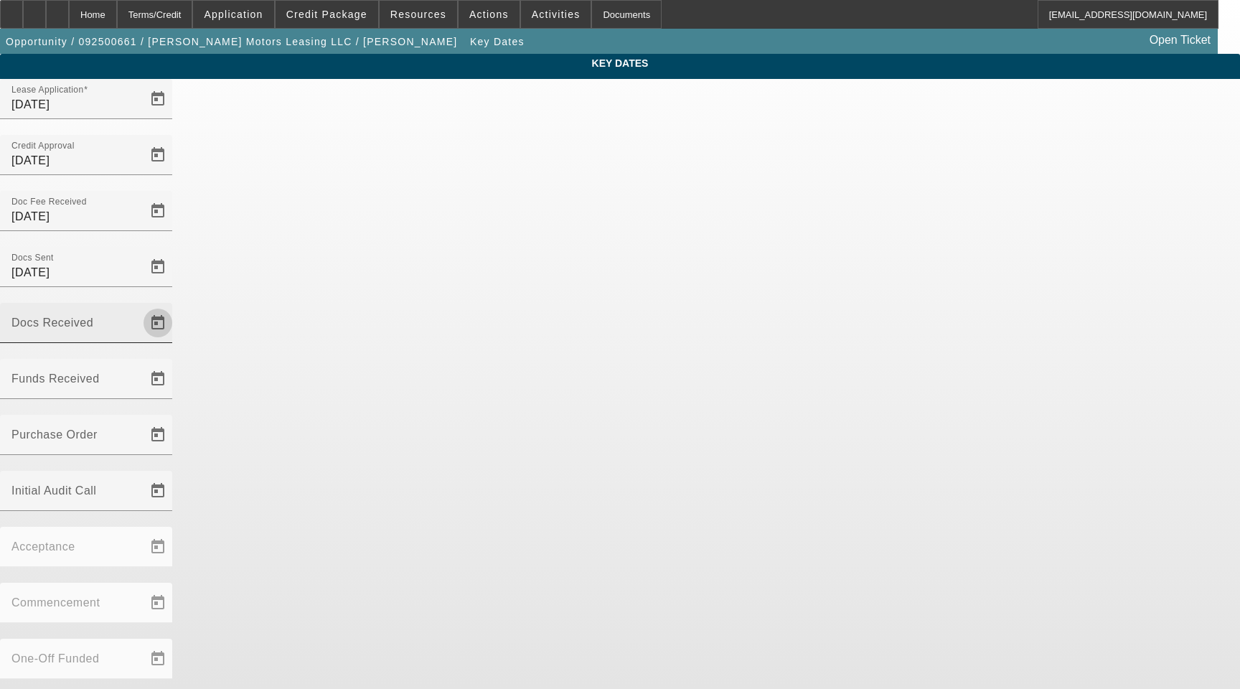
click at [175, 306] on span "Open calendar" at bounding box center [158, 323] width 34 height 34
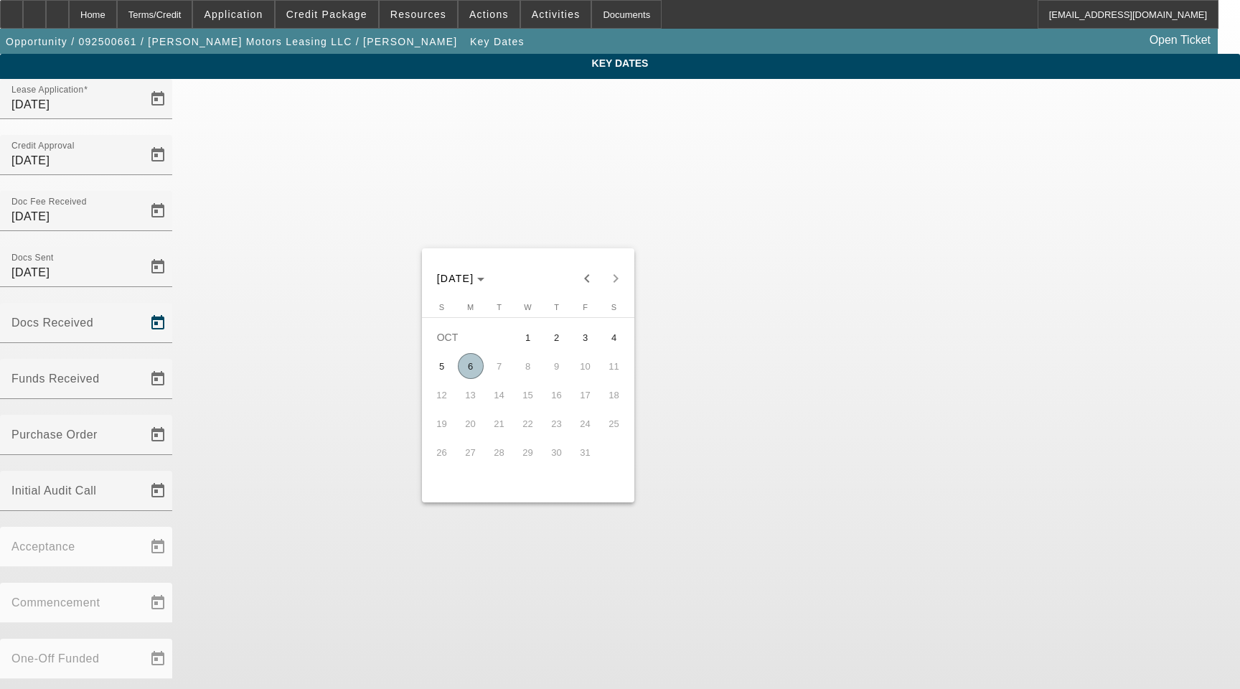
click at [474, 364] on span "6" at bounding box center [471, 366] width 26 height 26
type input "10/6/2025"
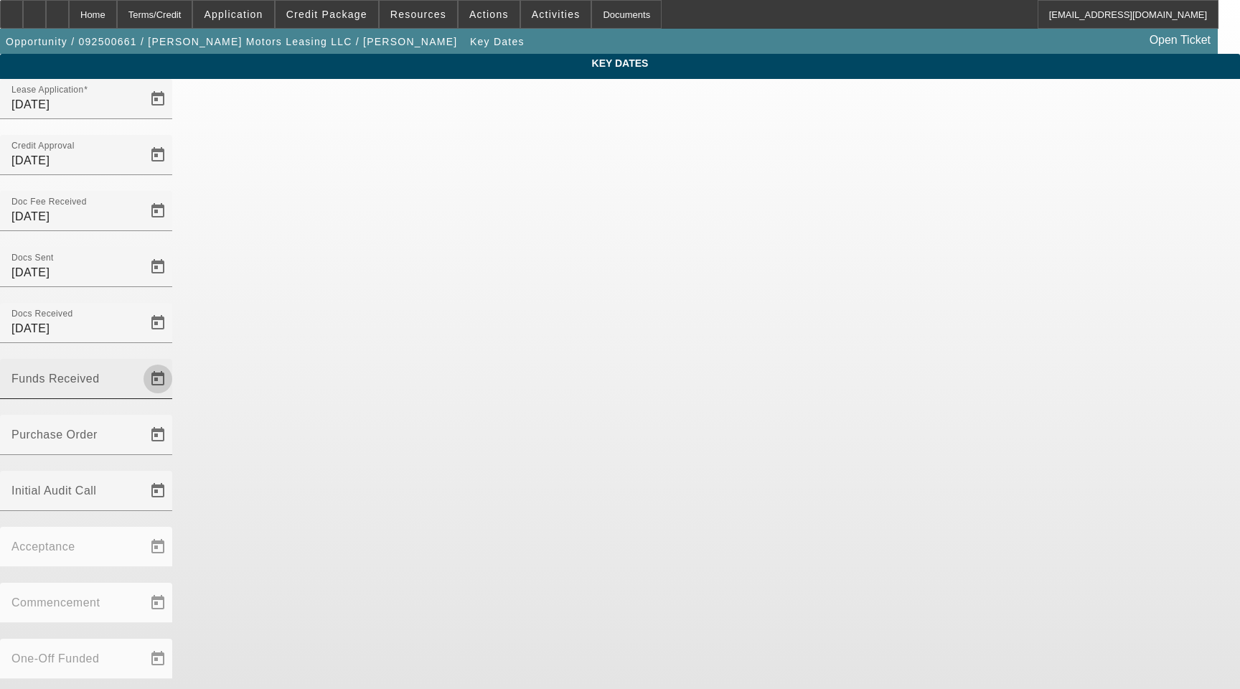
click at [175, 362] on span "Open calendar" at bounding box center [158, 379] width 34 height 34
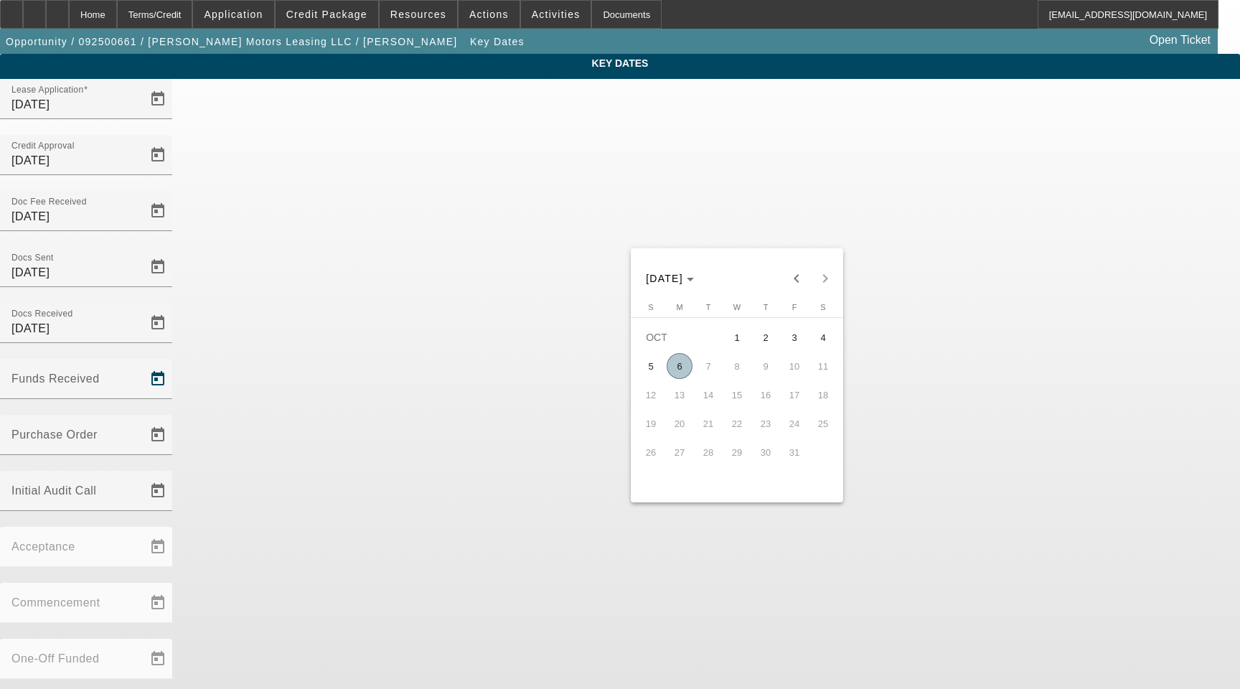
click at [683, 366] on span "6" at bounding box center [680, 366] width 26 height 26
type input "10/6/2025"
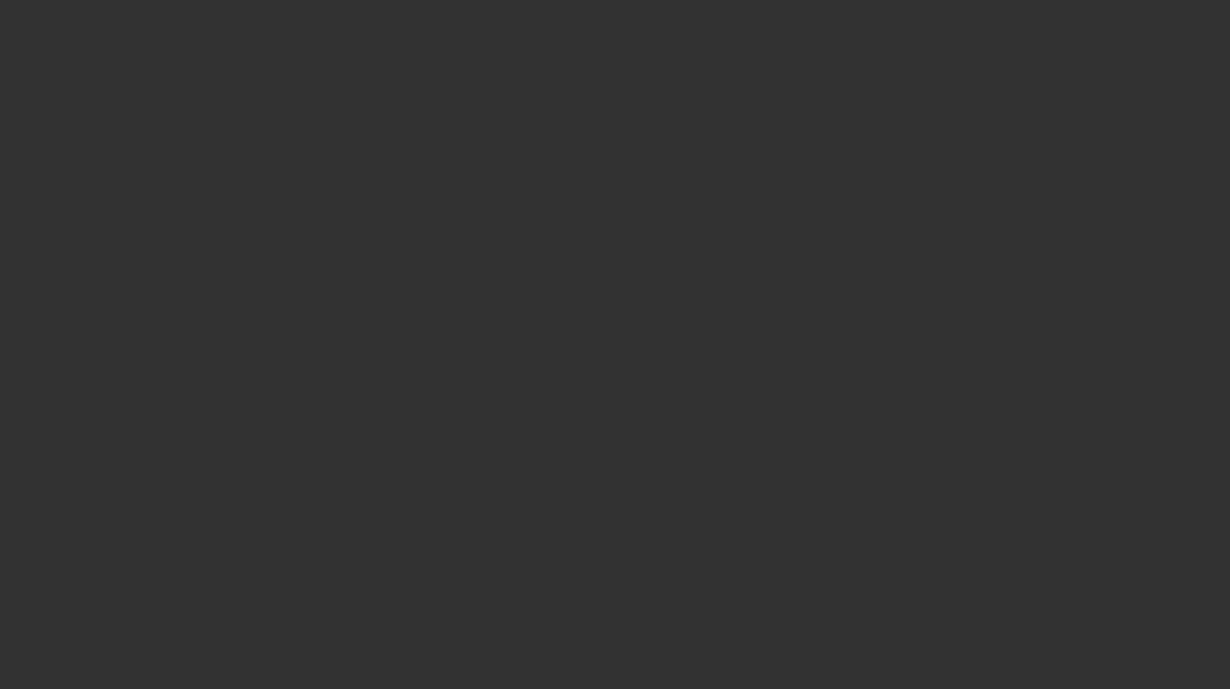
select select "3"
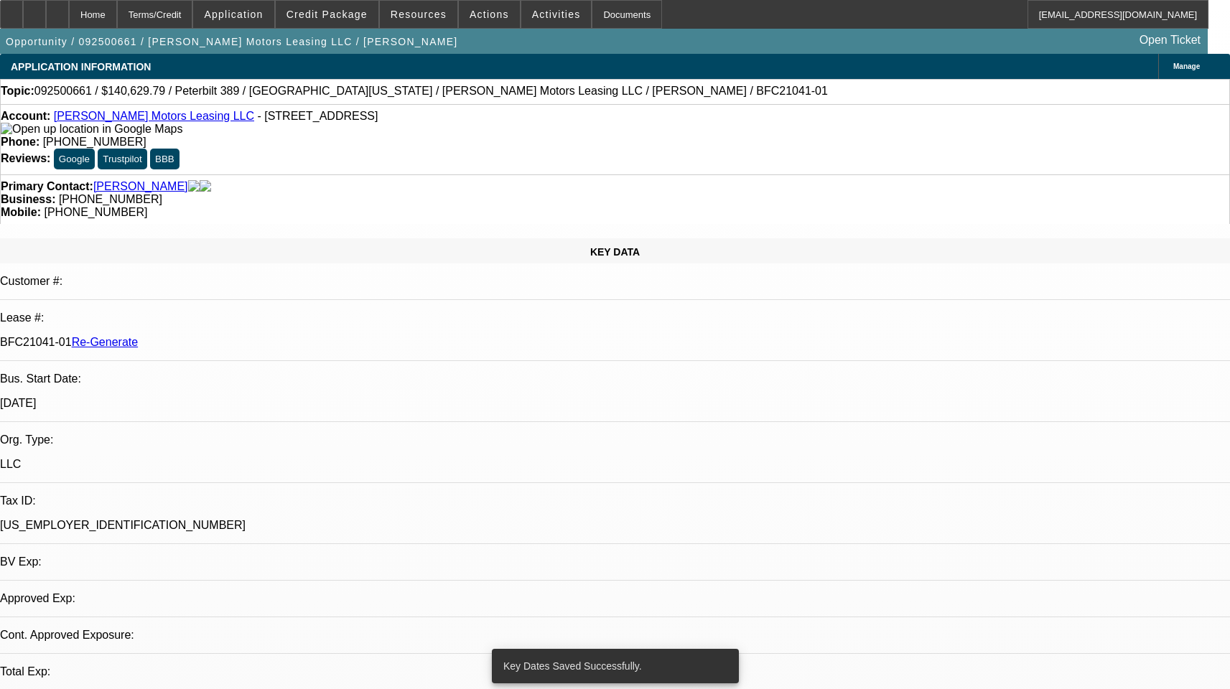
select select "0"
select select "2"
select select "0"
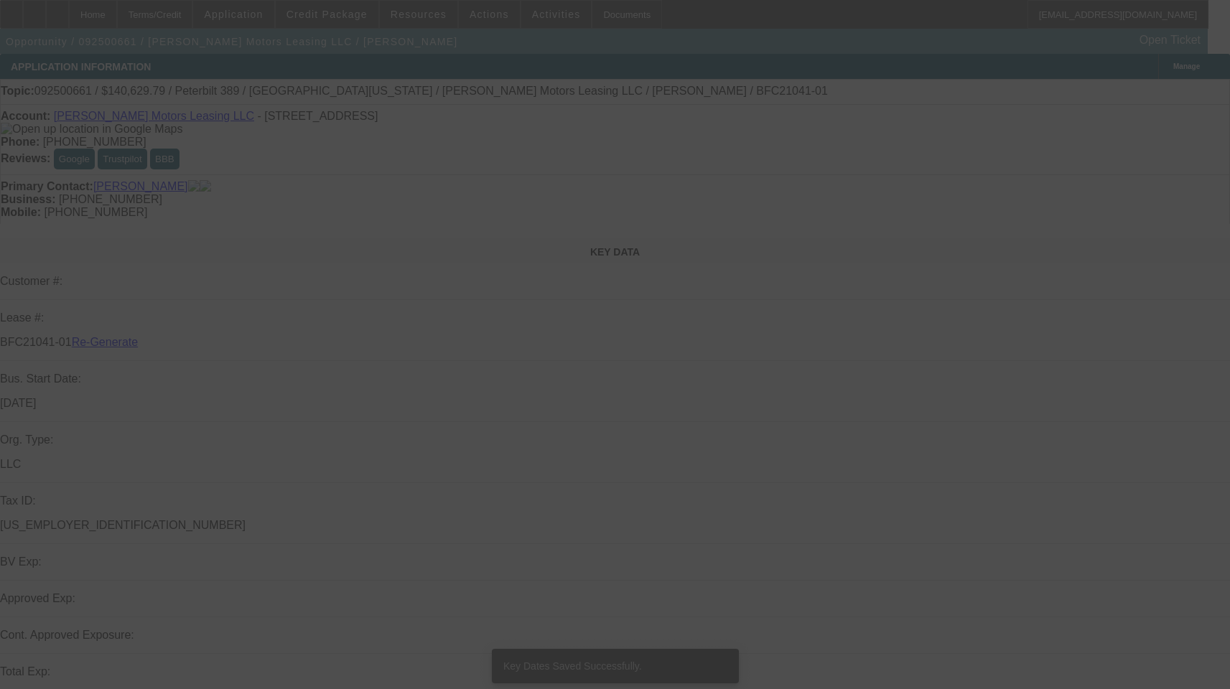
select select "6"
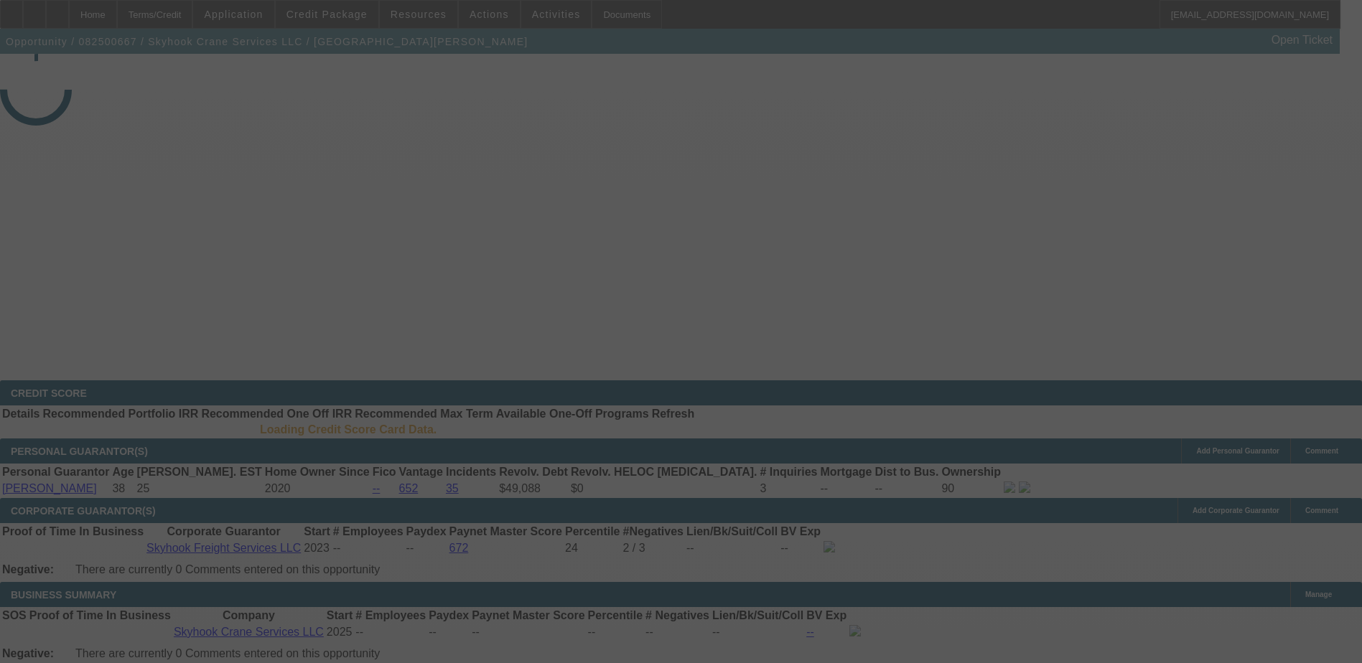
select select "3"
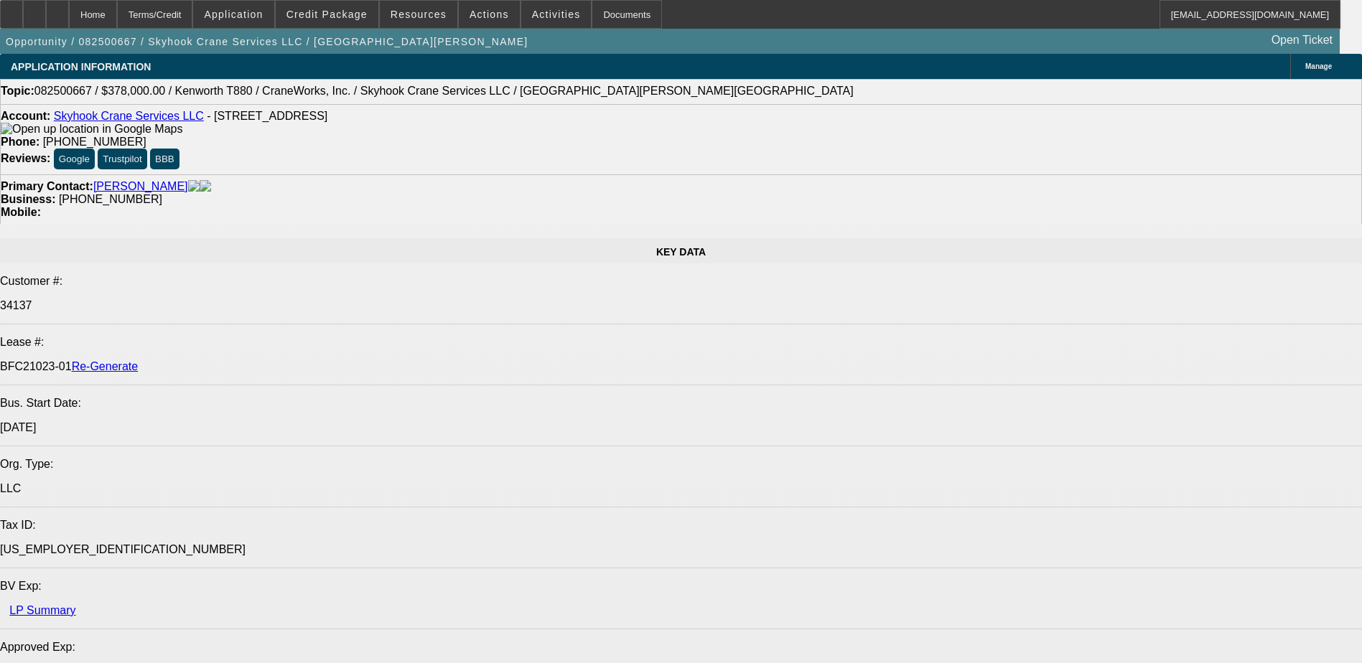
select select "0"
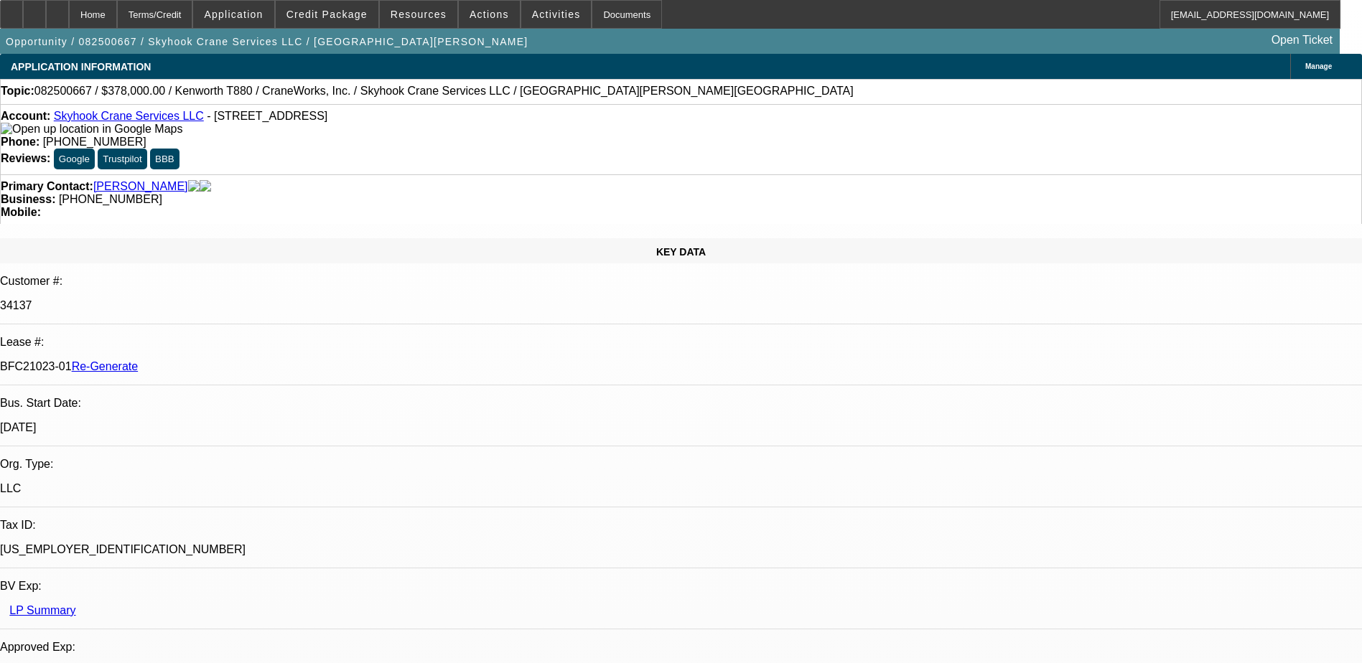
select select "2"
select select "0"
select select "1"
select select "2"
select select "6"
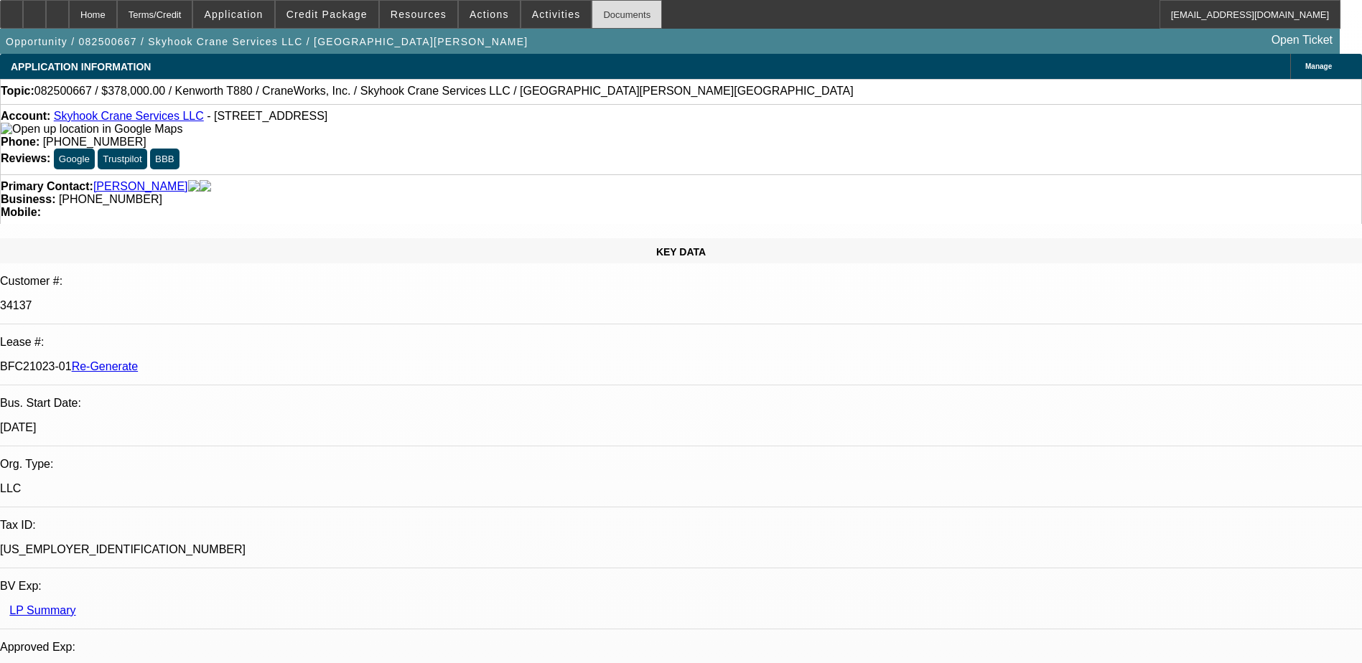
click at [591, 15] on div "Documents" at bounding box center [626, 14] width 70 height 29
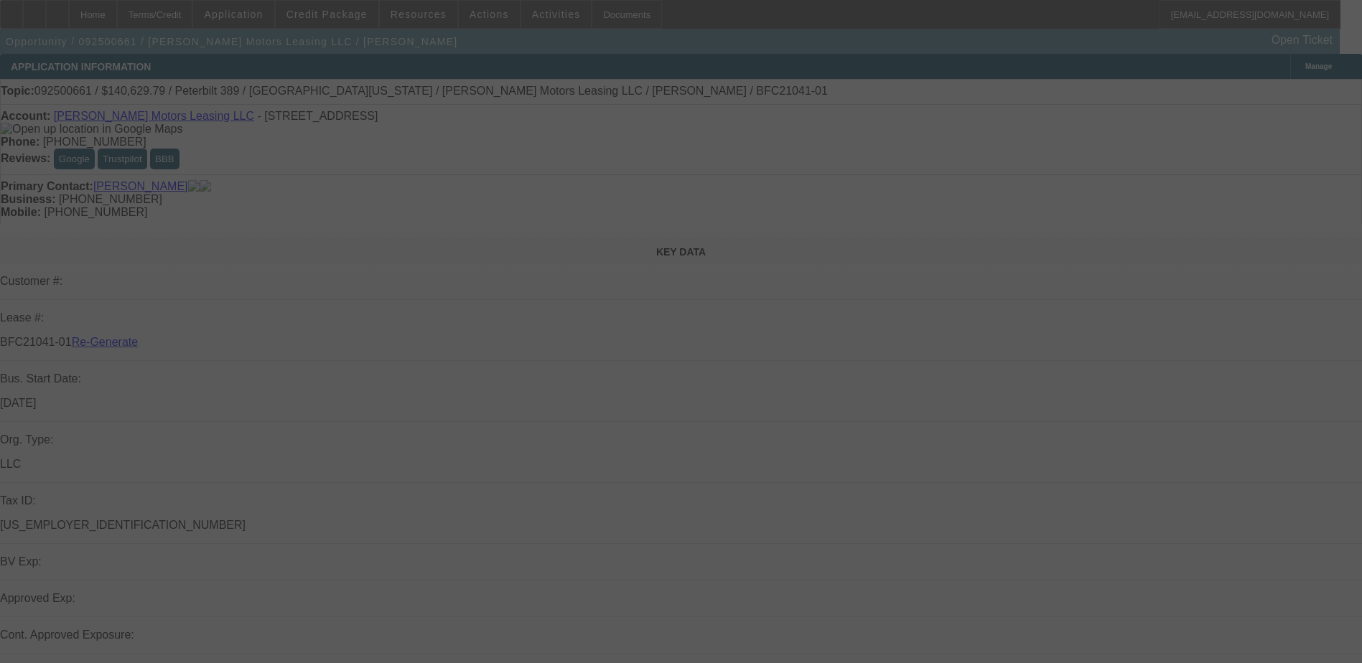
select select "3"
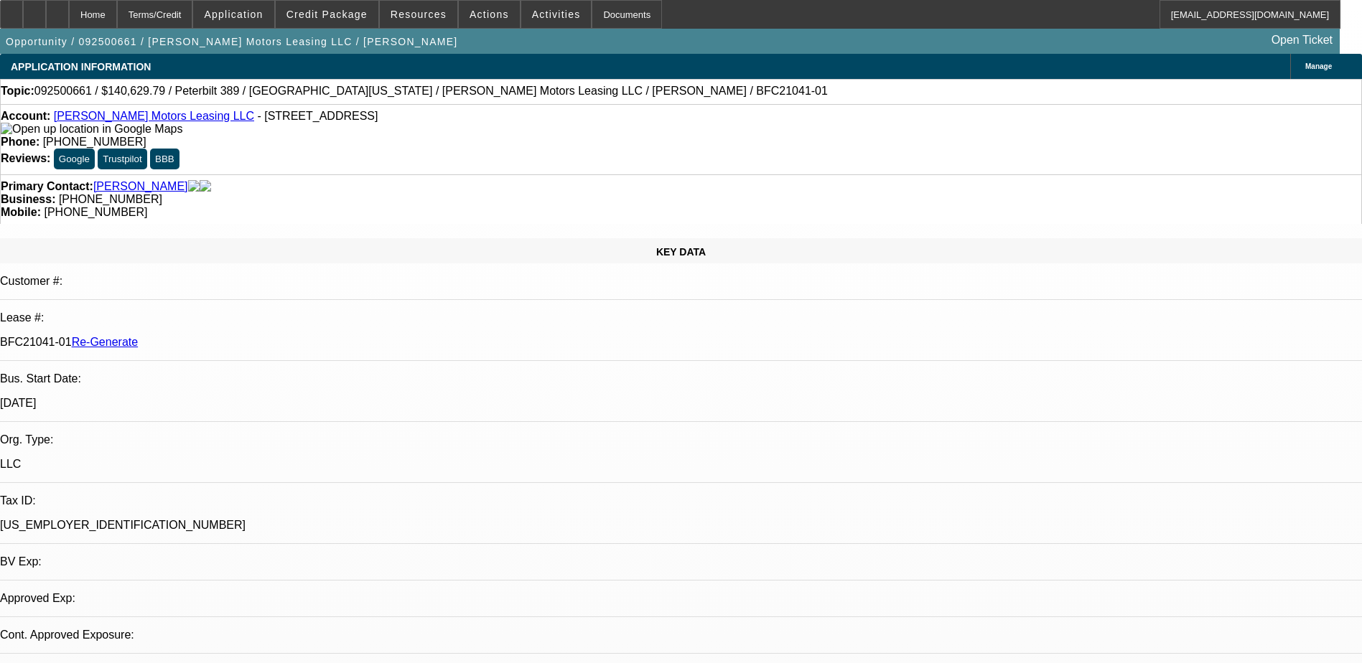
select select "0"
select select "1"
select select "2"
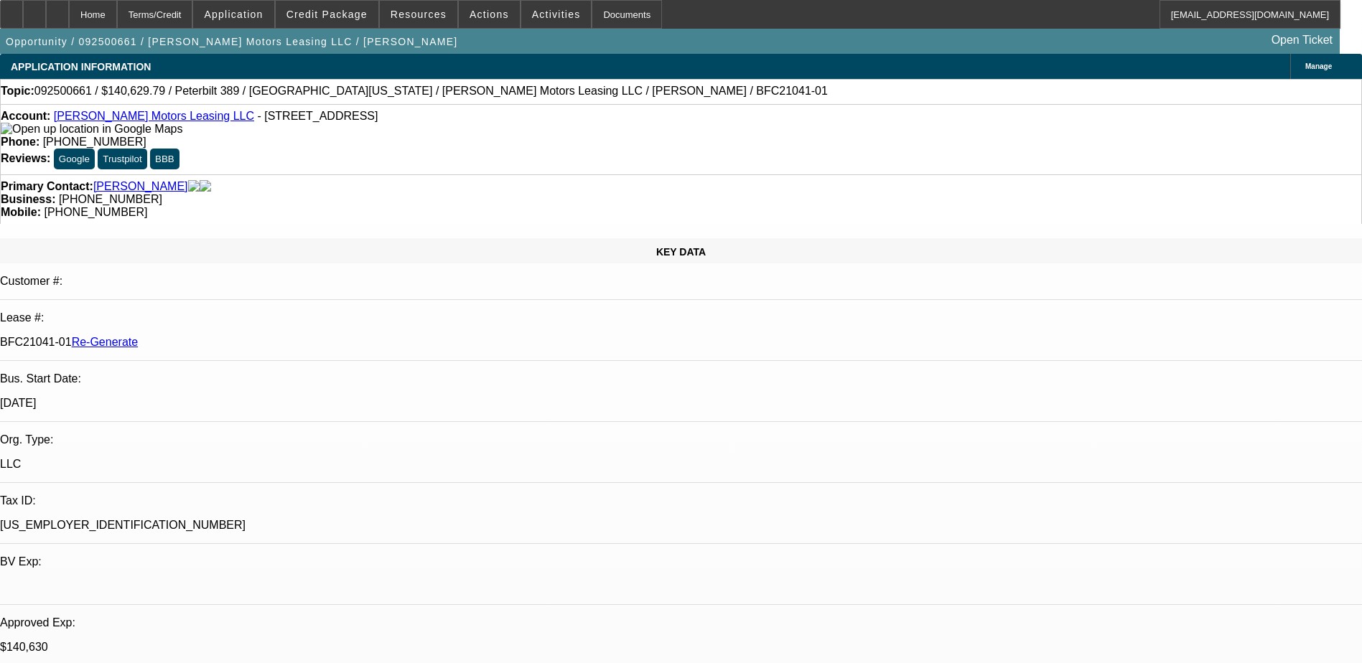
select select "6"
click at [597, 11] on div "Documents" at bounding box center [626, 14] width 70 height 29
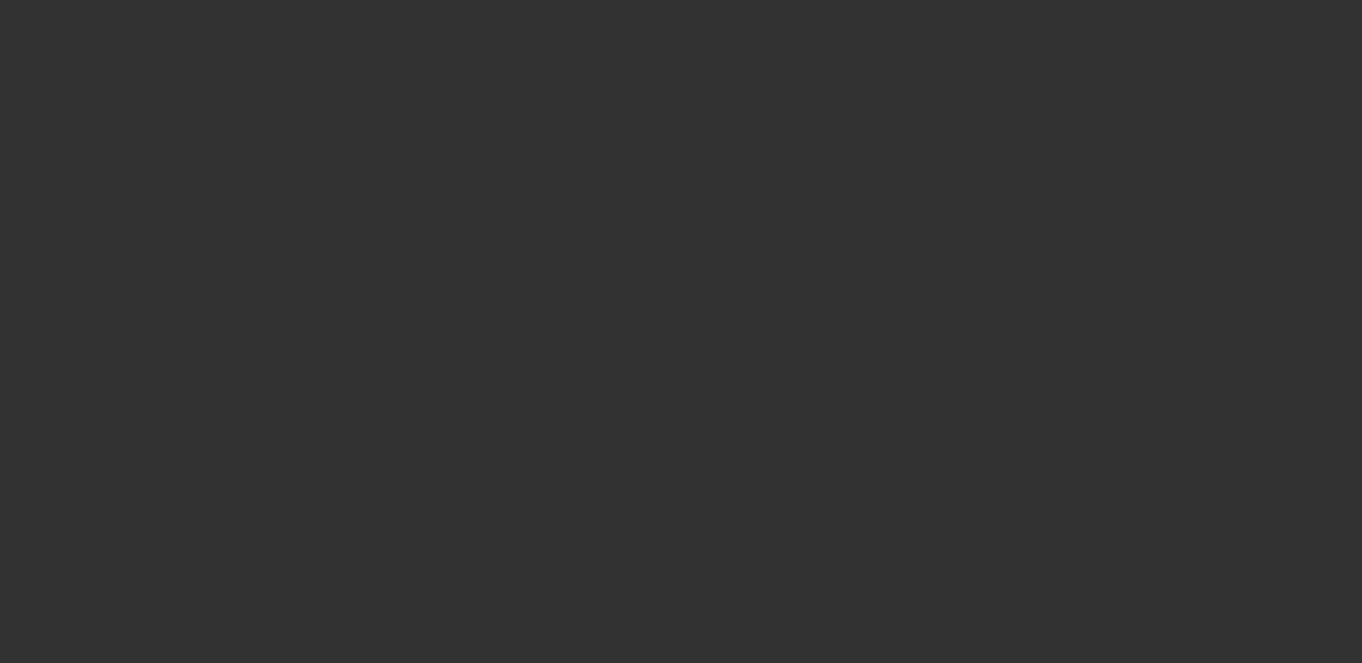
select select "3"
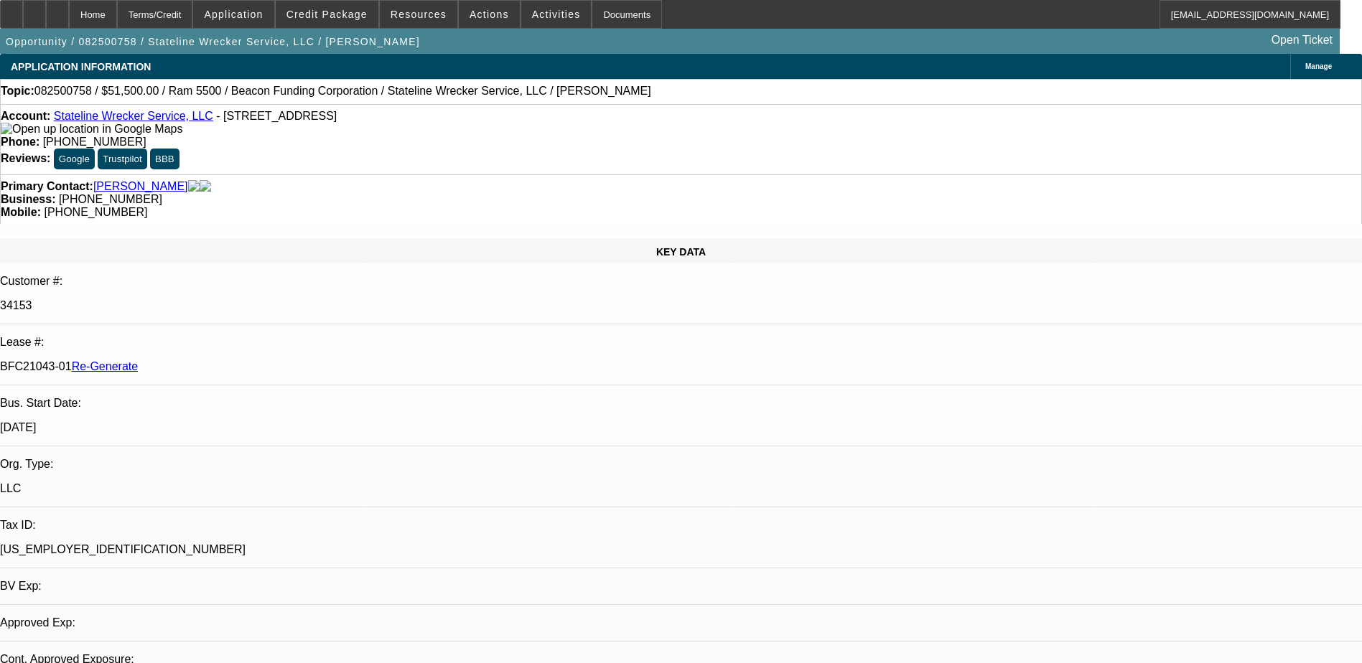
select select "0"
select select "2"
select select "0.1"
select select "1"
select select "2"
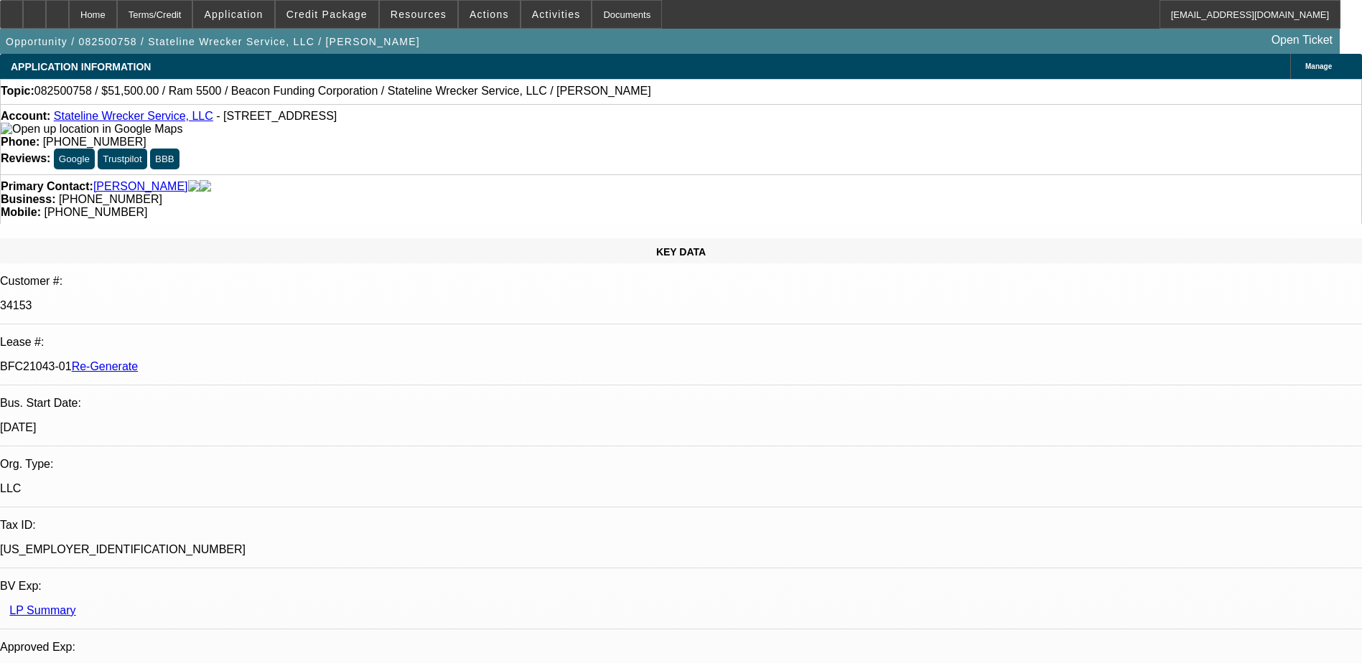
select select "4"
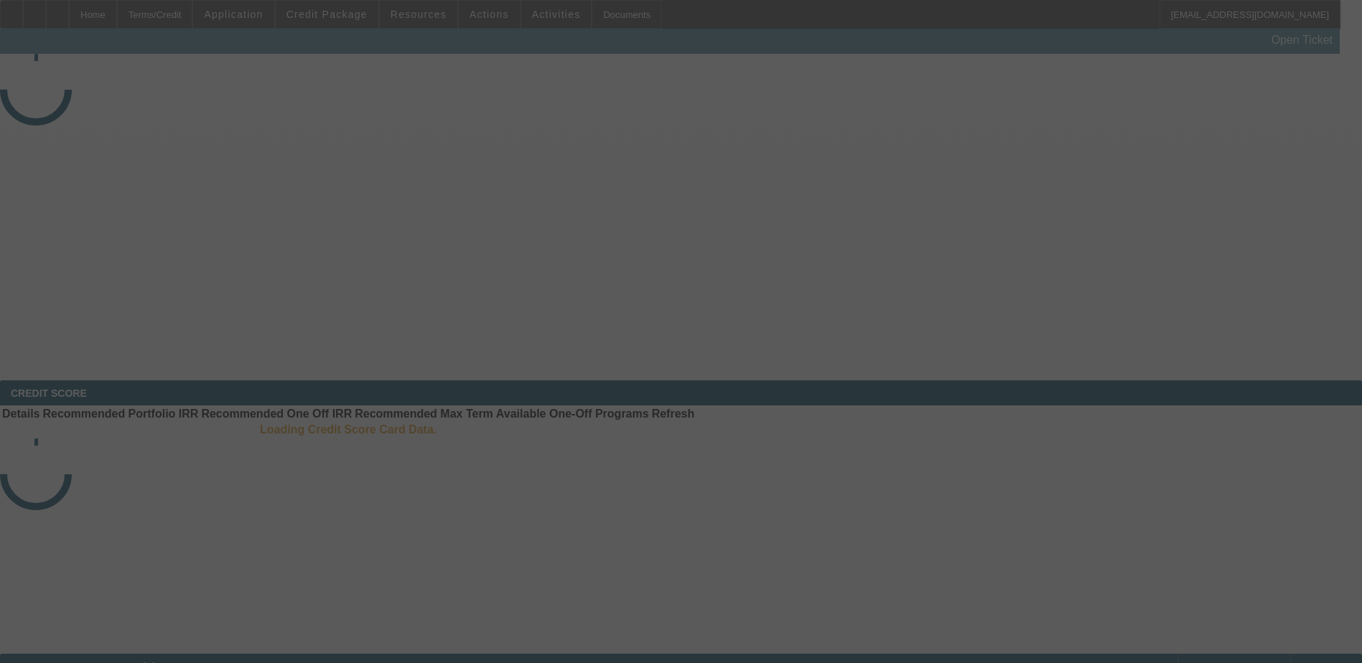
select select "3"
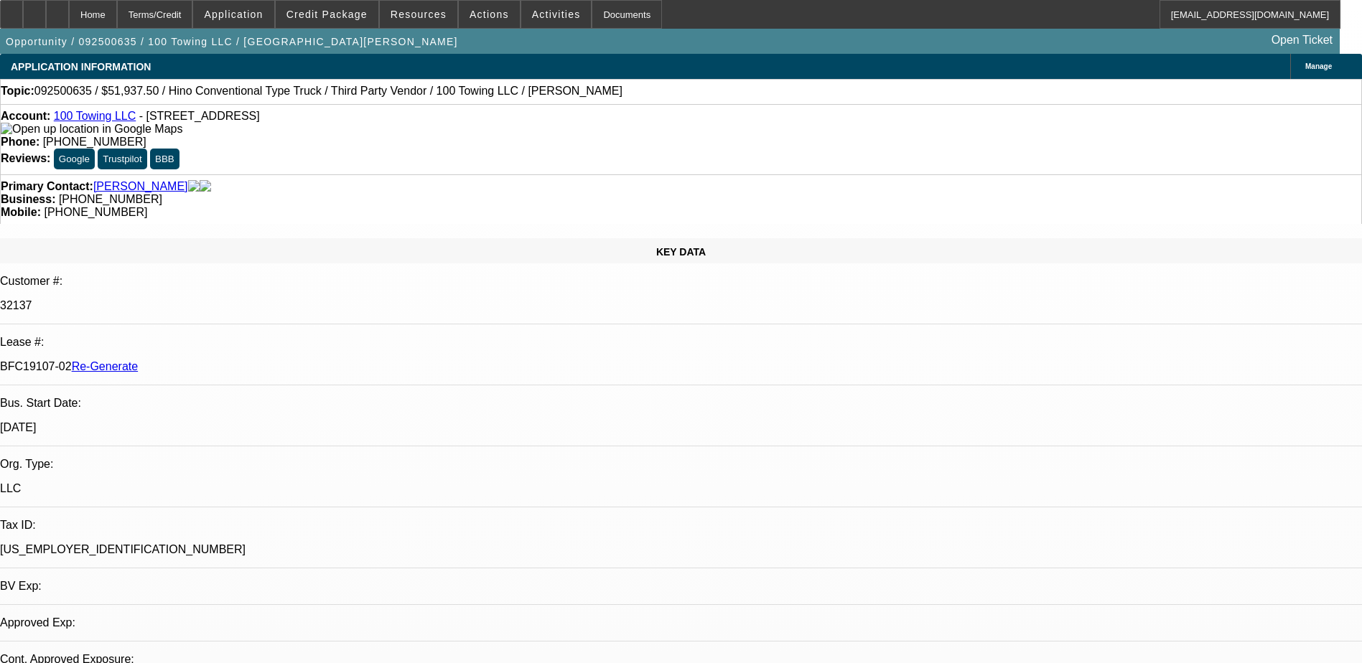
select select "0"
select select "2"
select select "0"
select select "1"
select select "2"
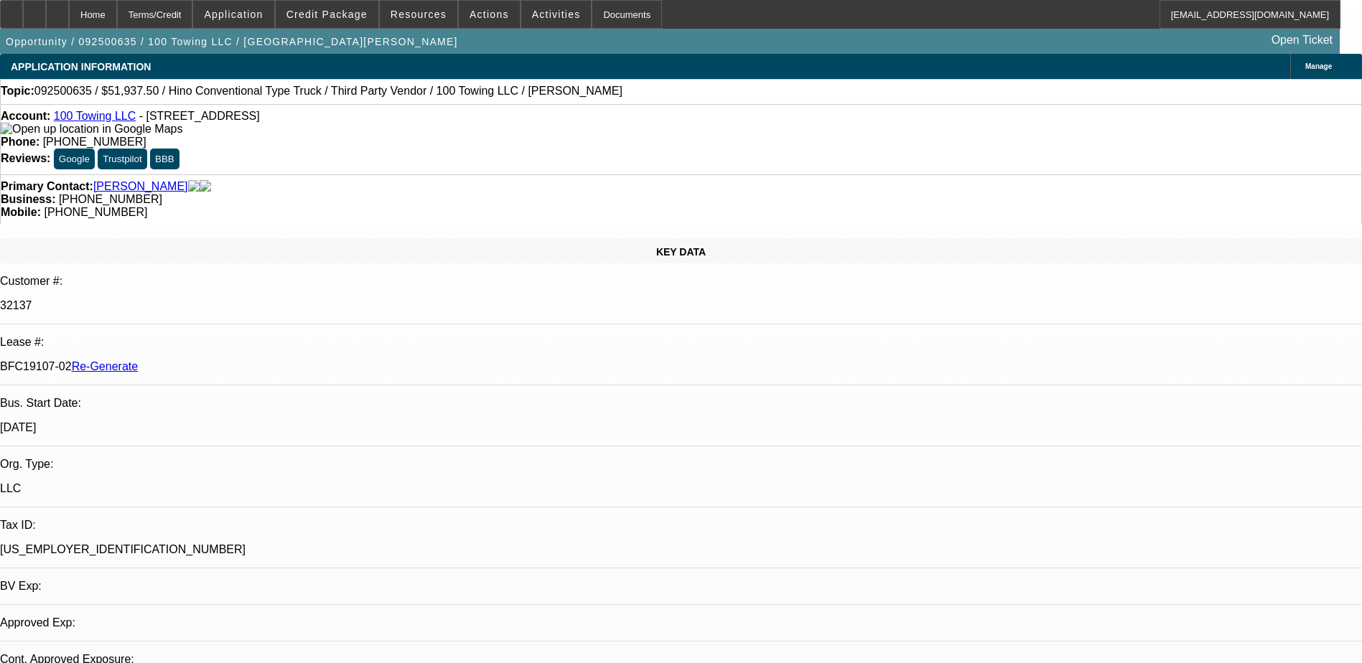
select select "6"
click at [597, 8] on div "Documents" at bounding box center [626, 14] width 70 height 29
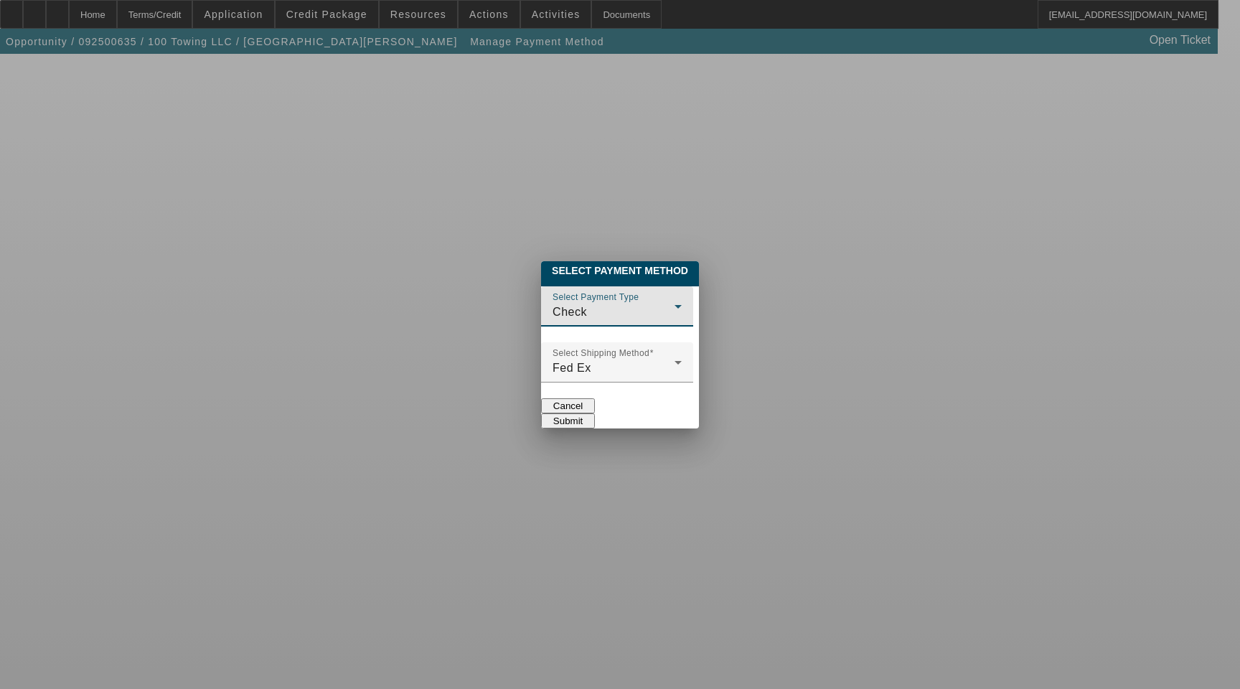
click at [563, 304] on div "Check" at bounding box center [614, 312] width 122 height 17
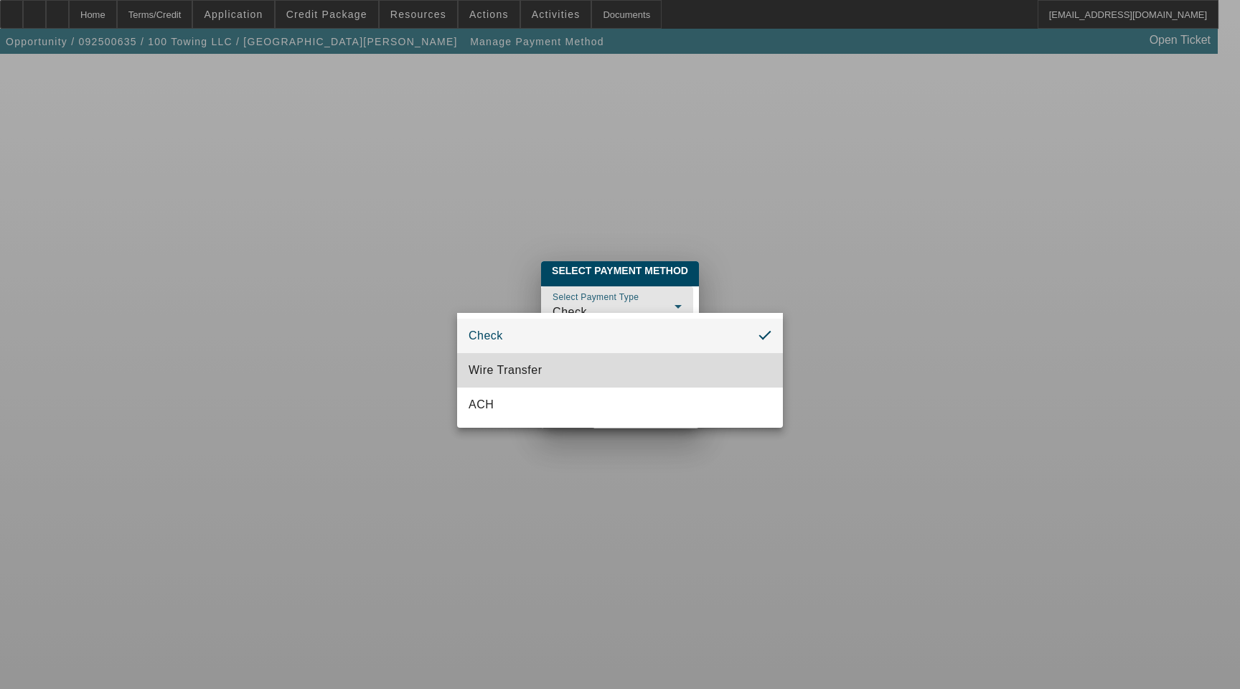
click at [551, 370] on mat-option "Wire Transfer" at bounding box center [620, 370] width 326 height 34
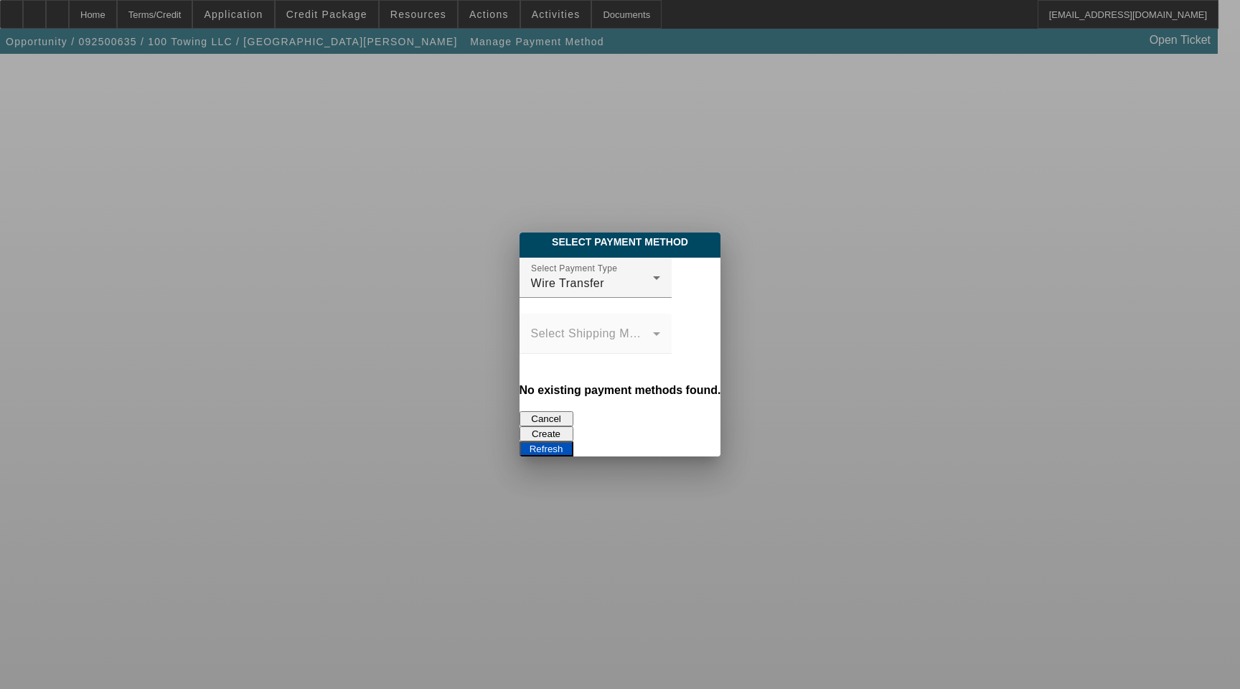
click at [574, 426] on button "Create" at bounding box center [547, 433] width 54 height 15
click at [574, 441] on button "Refresh" at bounding box center [547, 448] width 54 height 15
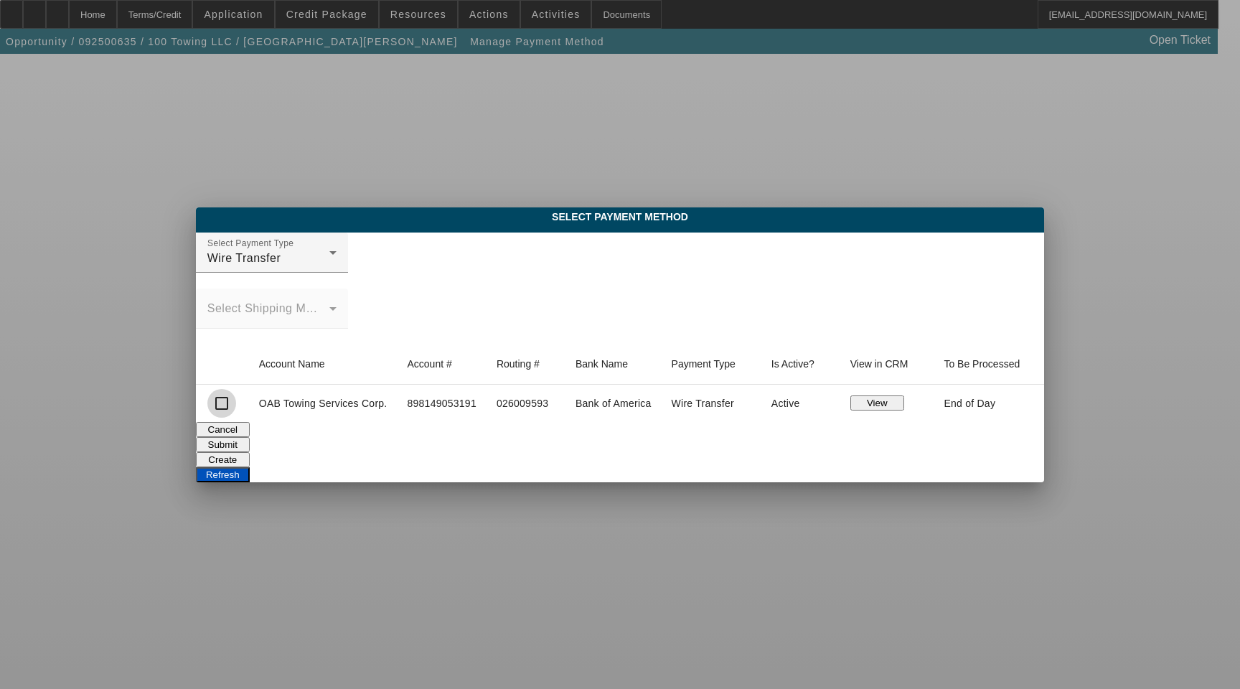
click at [224, 408] on input "checkbox" at bounding box center [221, 403] width 29 height 29
checkbox input "true"
click at [250, 442] on button "Submit" at bounding box center [223, 444] width 54 height 15
